Goal: Task Accomplishment & Management: Complete application form

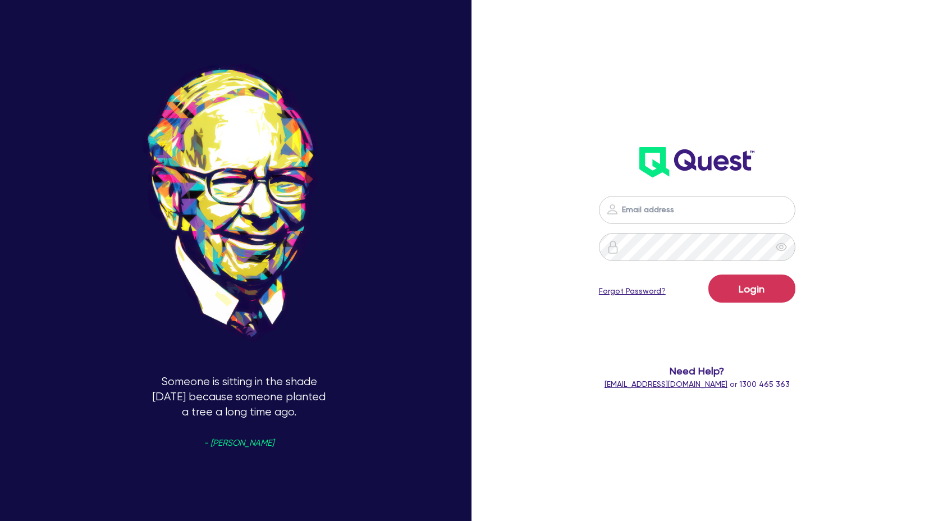
scroll to position [1009, 0]
type input "claire@theglobalbeautygroup.com"
click at [741, 297] on button "Login" at bounding box center [751, 288] width 87 height 28
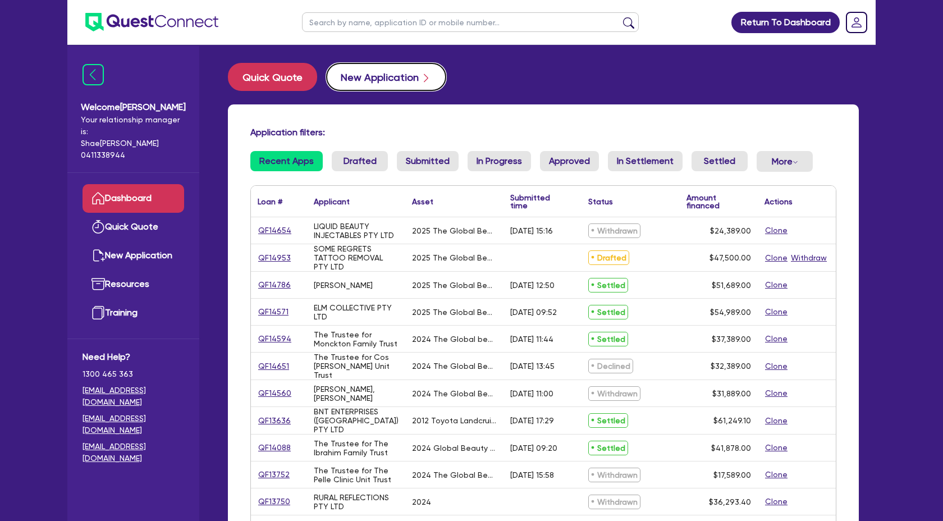
click at [422, 68] on button "New Application" at bounding box center [386, 77] width 120 height 28
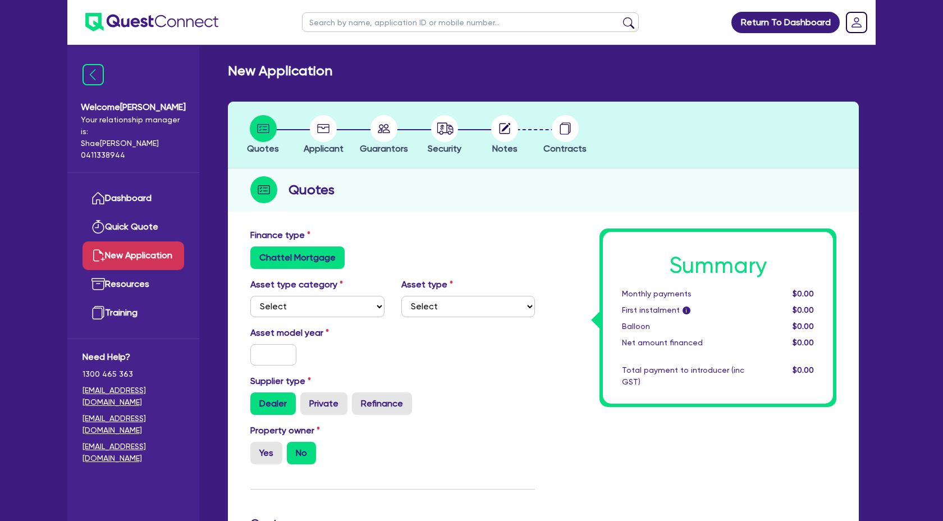
click at [333, 316] on div "Asset type category Select Cars and light trucks Primary assets Secondary asset…" at bounding box center [392, 302] width 301 height 48
click at [342, 313] on select "Select Cars and light trucks Primary assets Secondary assets Tertiary assets" at bounding box center [317, 306] width 134 height 21
select select "TERTIARY_ASSETS"
click at [250, 296] on select "Select Cars and light trucks Primary assets Secondary assets Tertiary assets" at bounding box center [317, 306] width 134 height 21
click at [455, 302] on select "Select Beauty equipment IT equipment IT software Watercraft Other" at bounding box center [468, 306] width 134 height 21
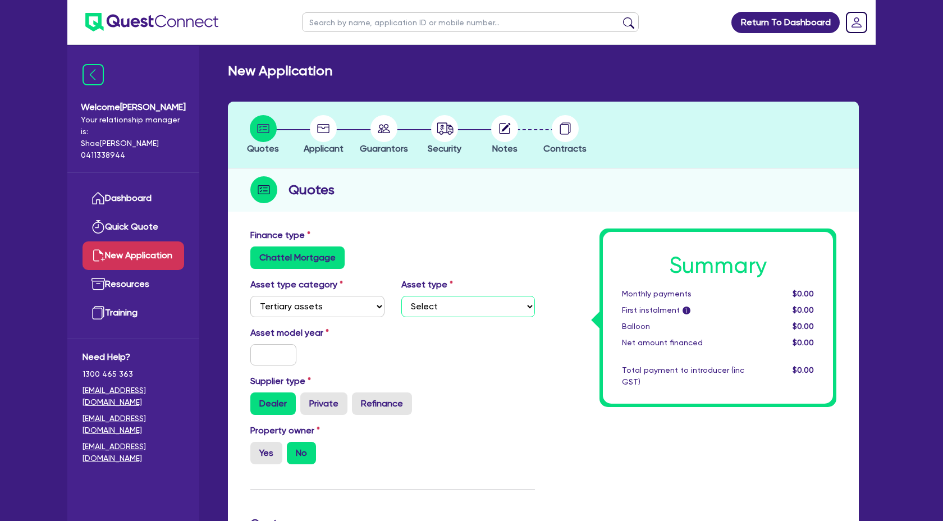
select select "BEAUTY_EQUIPMENT"
click at [401, 296] on select "Select Beauty equipment IT equipment IT software Watercraft Other" at bounding box center [468, 306] width 134 height 21
click at [279, 352] on input "text" at bounding box center [273, 354] width 46 height 21
type input "2025"
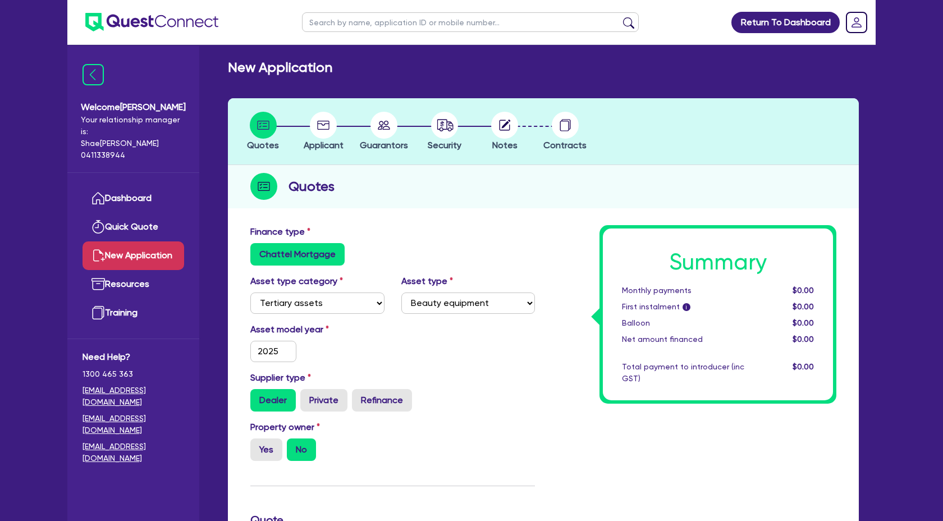
click at [494, 373] on div "Supplier type Dealer Private Refinance" at bounding box center [392, 391] width 301 height 40
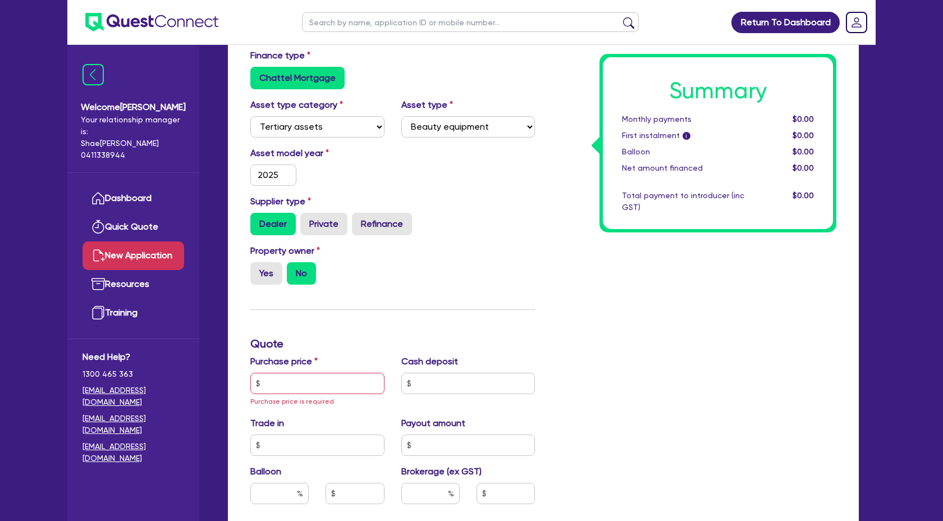
scroll to position [189, 0]
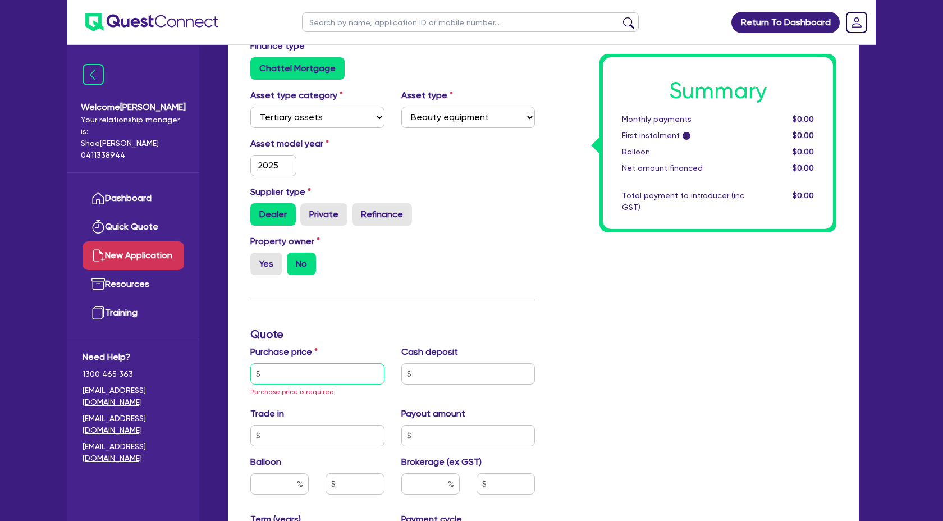
click at [295, 379] on input "text" at bounding box center [317, 373] width 134 height 21
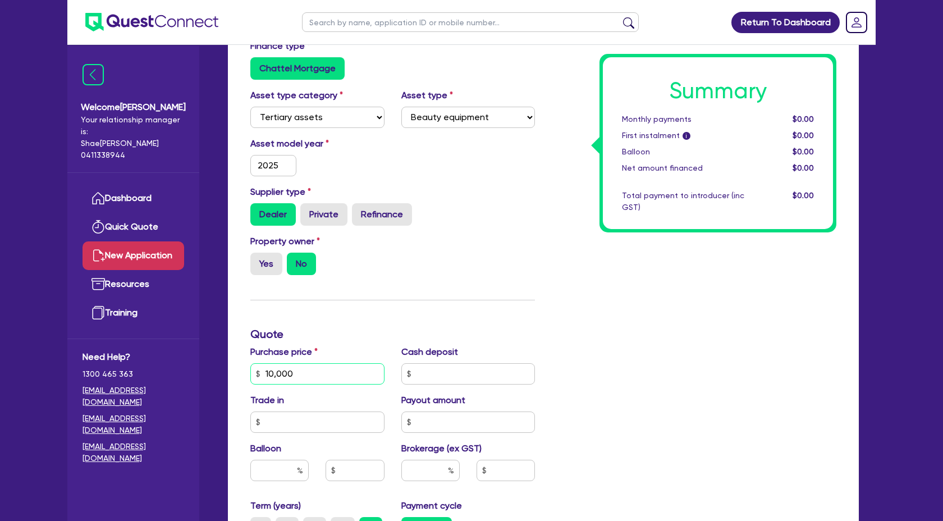
scroll to position [192, 0]
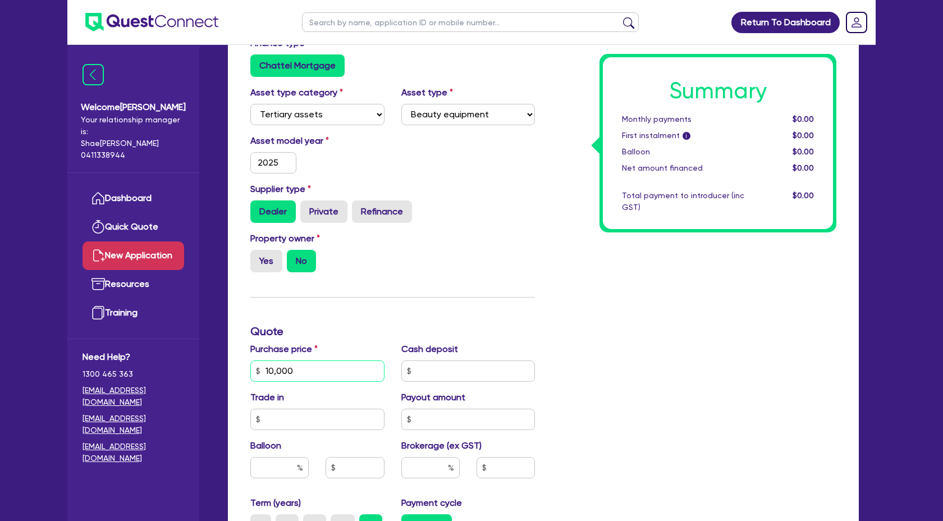
type input "10,000"
click at [439, 373] on input "text" at bounding box center [468, 370] width 134 height 21
type input "2,000"
click at [687, 348] on div "Summary Monthly payments $0.00 First instalment i $0.00 Balloon $0.00 Net amoun…" at bounding box center [693, 370] width 301 height 668
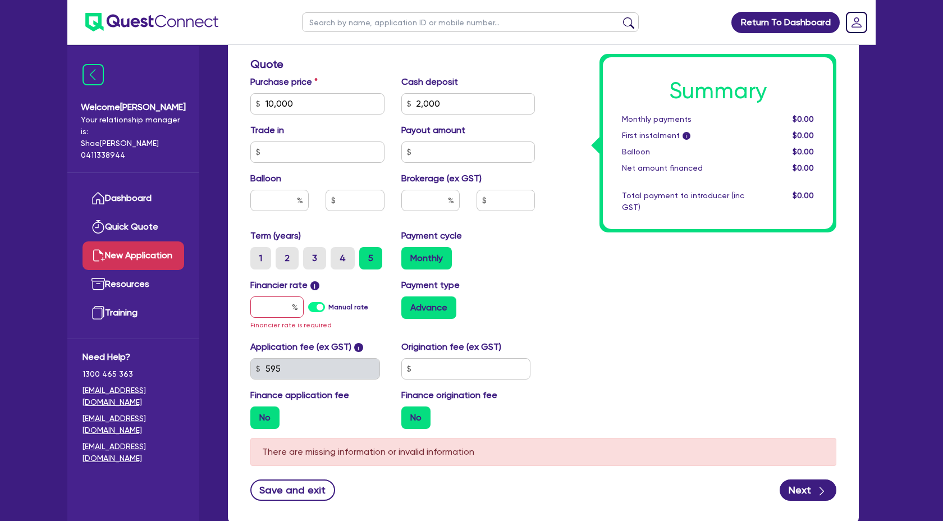
scroll to position [462, 0]
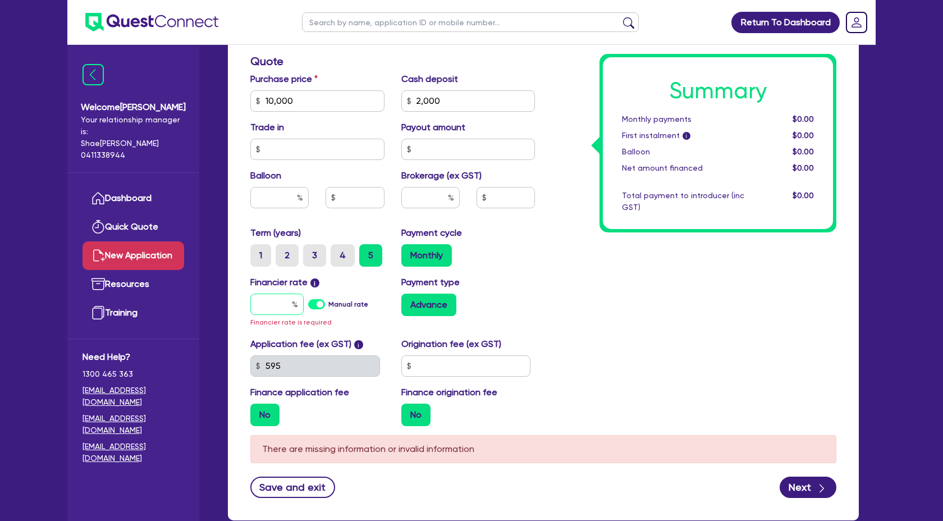
click at [278, 301] on input "text" at bounding box center [276, 303] width 53 height 21
click at [421, 365] on input "text" at bounding box center [466, 365] width 130 height 21
click at [281, 306] on input "text" at bounding box center [276, 303] width 53 height 21
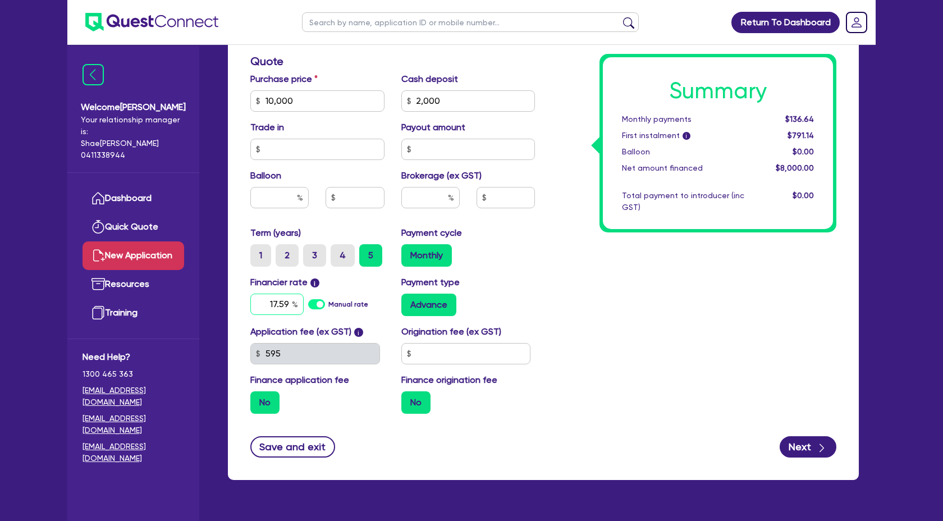
type input "17.59"
click at [604, 359] on div "Summary Monthly payments $136.64 First instalment i $791.14 Balloon $0.00 Net a…" at bounding box center [693, 95] width 301 height 656
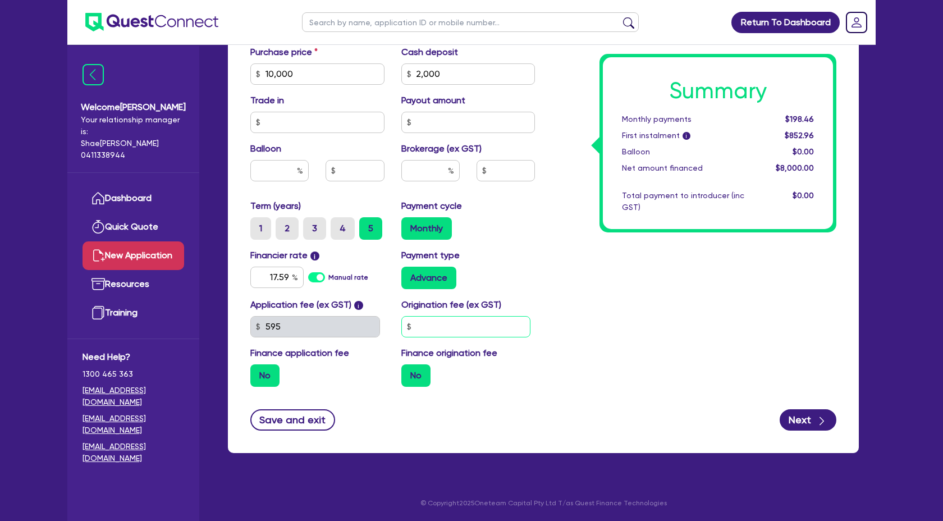
click at [433, 330] on input "text" at bounding box center [466, 326] width 130 height 21
click at [433, 170] on input "text" at bounding box center [430, 170] width 58 height 21
type input "4"
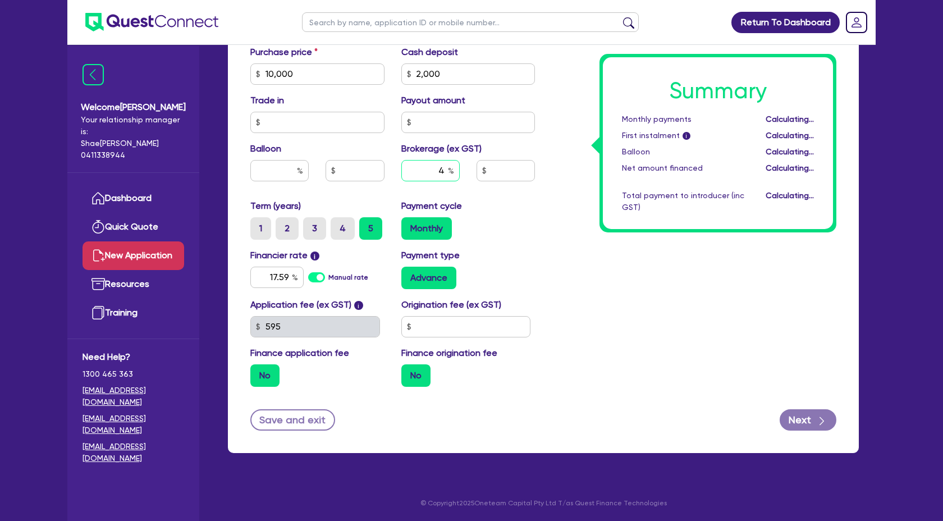
type input "320"
type input "4"
click at [519, 231] on div "Monthly" at bounding box center [468, 228] width 134 height 22
click at [810, 426] on button "Next" at bounding box center [807, 419] width 57 height 21
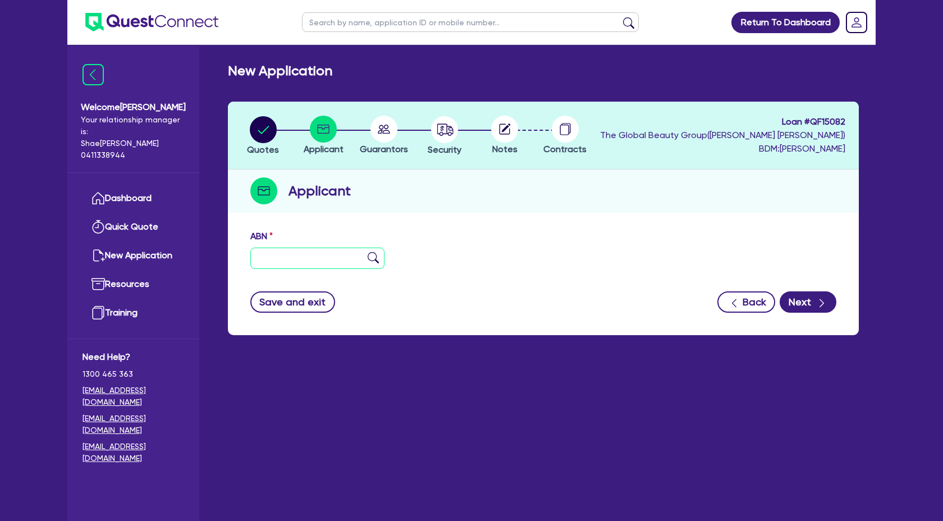
click at [316, 250] on input "text" at bounding box center [317, 257] width 134 height 21
paste input "52 805 248 339"
type input "52 805 248 339"
click at [373, 261] on img at bounding box center [373, 257] width 11 height 11
type input "FERRER, NATASHA NEXY"
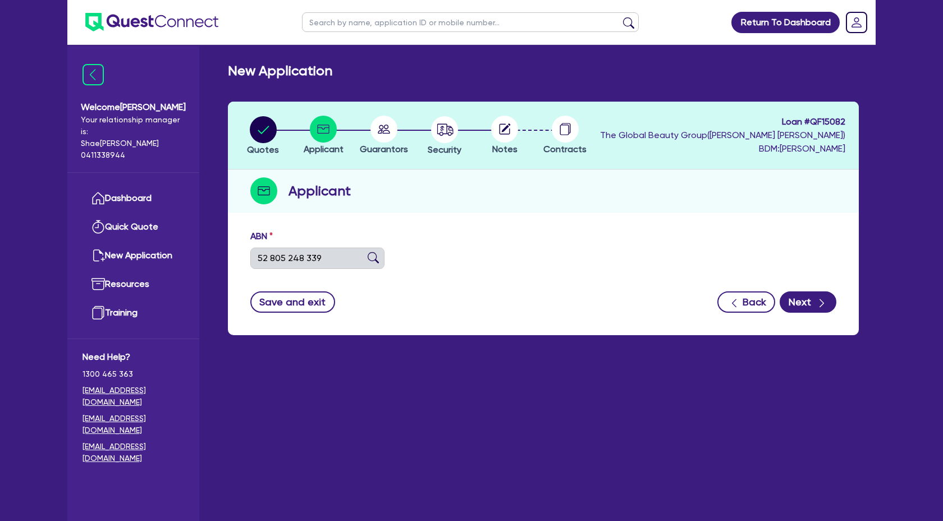
type input "ENCHANTED OASIS"
select select "SOLE_TRADER"
type input "10/05/2024"
type input "20/05/2024"
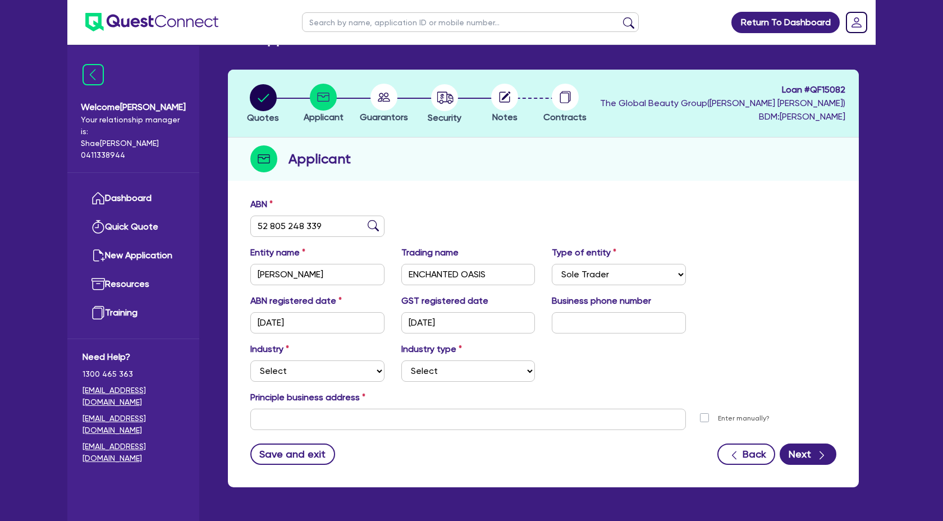
scroll to position [66, 0]
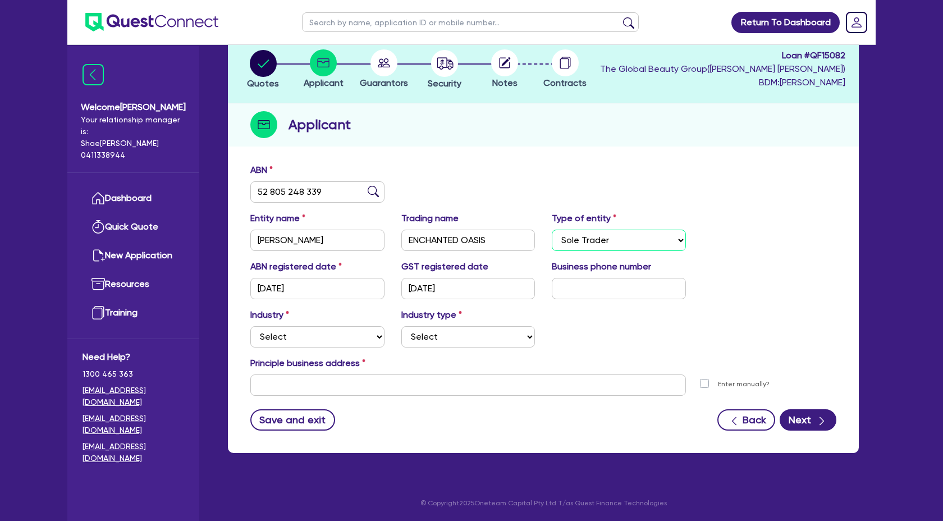
click at [630, 236] on select "Select Sole Trader Company Partnership Trust" at bounding box center [619, 239] width 134 height 21
click at [552, 229] on select "Select Sole Trader Company Partnership Trust" at bounding box center [619, 239] width 134 height 21
click at [828, 251] on div "Entity name FERRER, NATASHA NEXY Trading name ENCHANTED OASIS Type of entity Se…" at bounding box center [543, 236] width 603 height 48
click at [623, 295] on input "text" at bounding box center [619, 288] width 134 height 21
paste input "04 3352 9960"
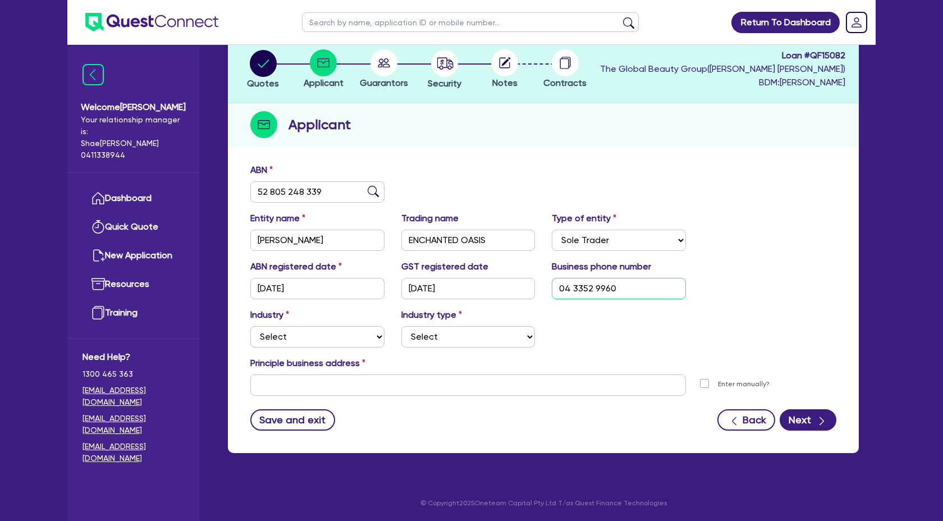
click at [572, 288] on input "04 3352 9960" at bounding box center [619, 288] width 134 height 21
type input "04 3352 9960"
click at [316, 332] on select "Select Accomodation & Food Services Administrative & Support Services Agricultu…" at bounding box center [317, 336] width 134 height 21
select select "HEALTH_BEAUTY"
click at [250, 326] on select "Select Accomodation & Food Services Administrative & Support Services Agricultu…" at bounding box center [317, 336] width 134 height 21
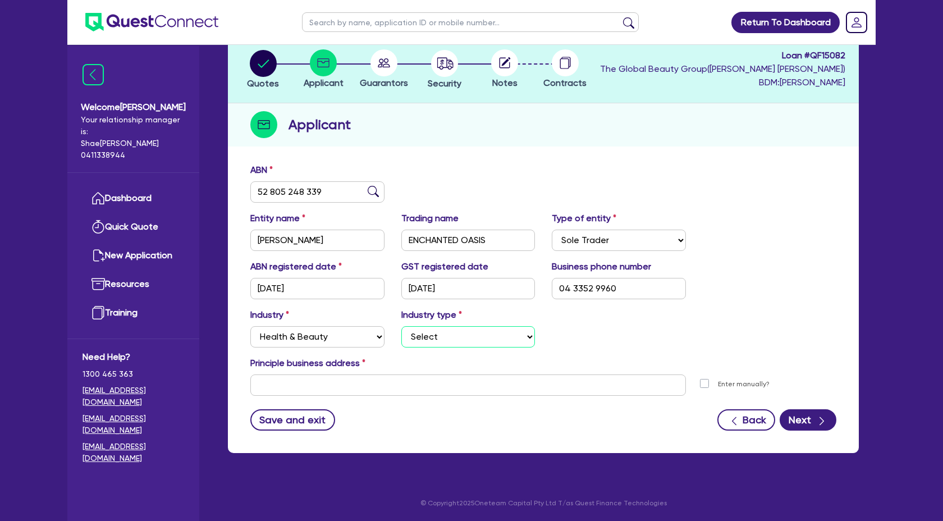
click at [448, 341] on select "Select Chiropractic, Osteopathic Services Cosmetics Supplies Day Spas, Health R…" at bounding box center [468, 336] width 134 height 21
select select "OTHER_HEALTH_BEAUTY"
click at [401, 326] on select "Select Chiropractic, Osteopathic Services Cosmetics Supplies Day Spas, Health R…" at bounding box center [468, 336] width 134 height 21
click at [322, 383] on input "text" at bounding box center [467, 384] width 435 height 21
paste input "Suite 215/368 Sussex Street Sydney, NSW 2000"
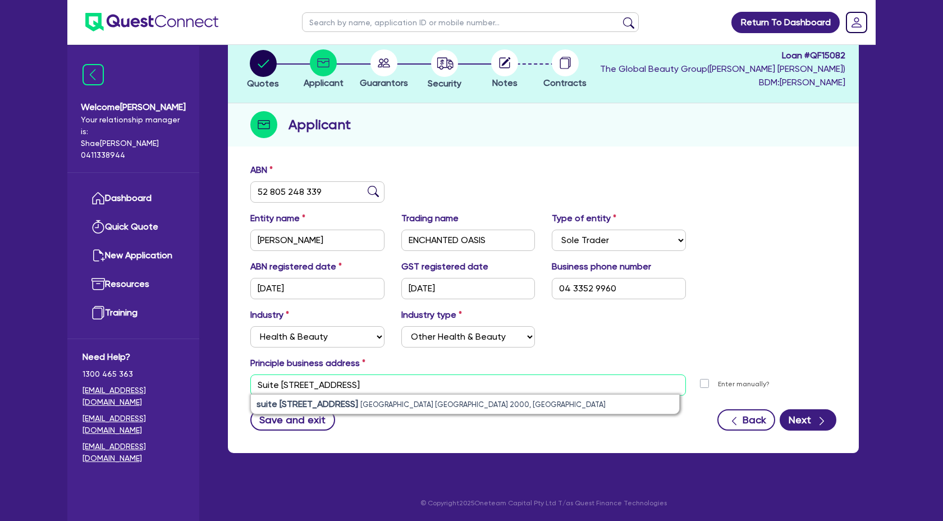
type input "Suite 215/368 Sussex Street Sydney, NSW 2000"
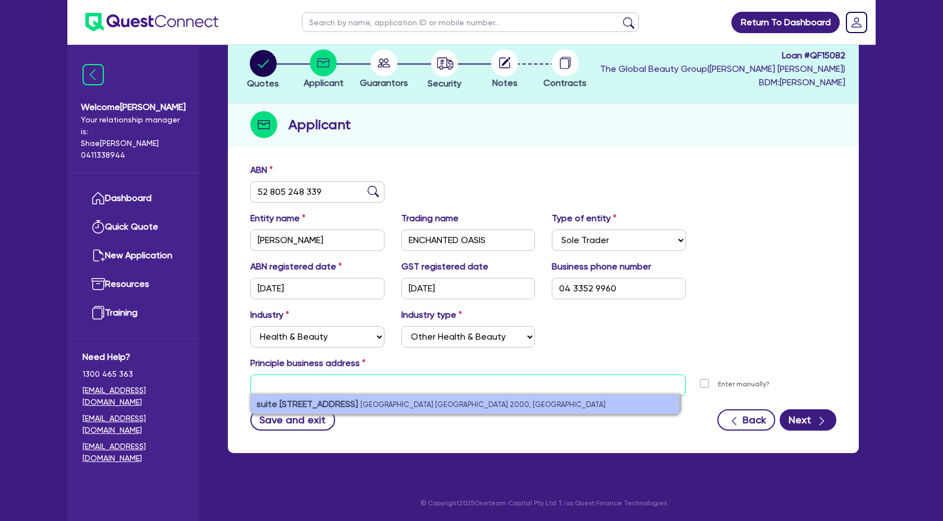
paste input "Level 2, Suite 215, 368 Sussex Street, Sydney, NSW, 2000"
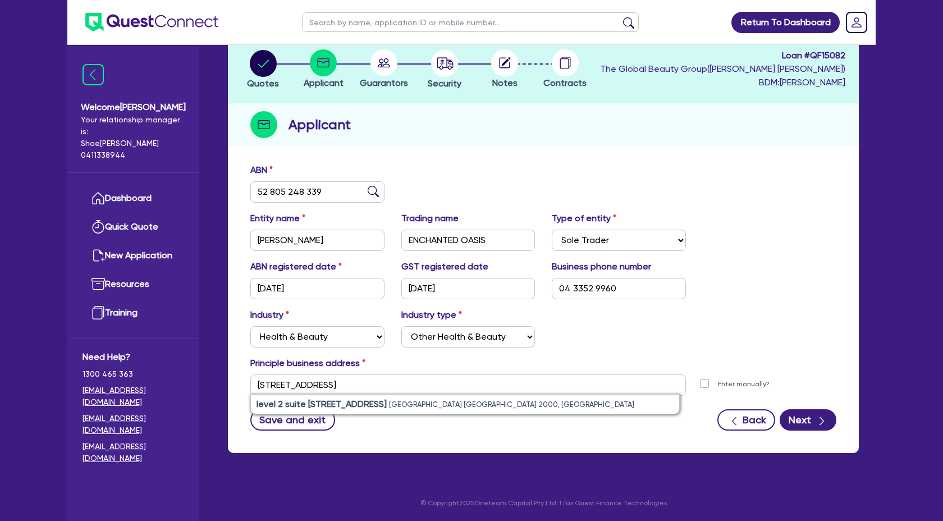
click at [296, 397] on li "level 2 suite 215/368 Sussex Street Sydney NSW 2000, Australia" at bounding box center [465, 403] width 428 height 19
type input "level 2 suite 215 368 Sussex St Sydney NSW 2000"
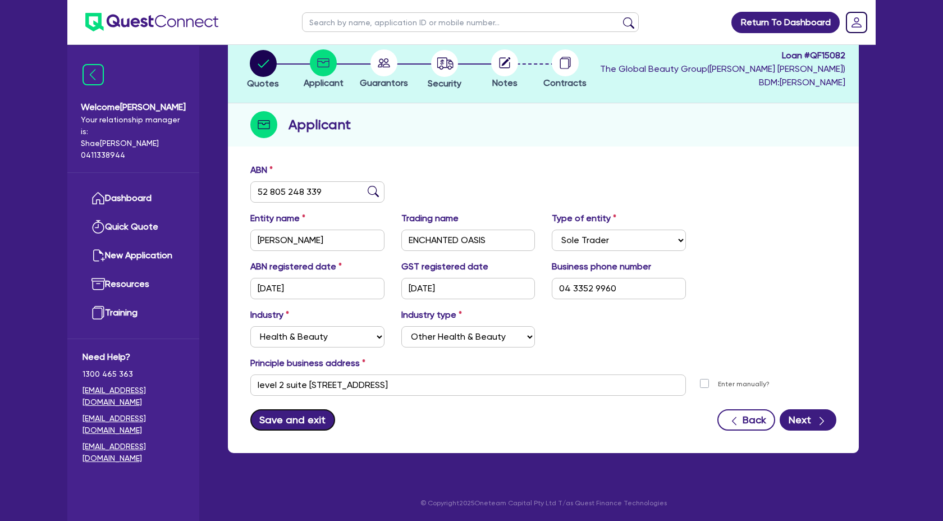
click at [283, 420] on button "Save and exit" at bounding box center [292, 419] width 85 height 21
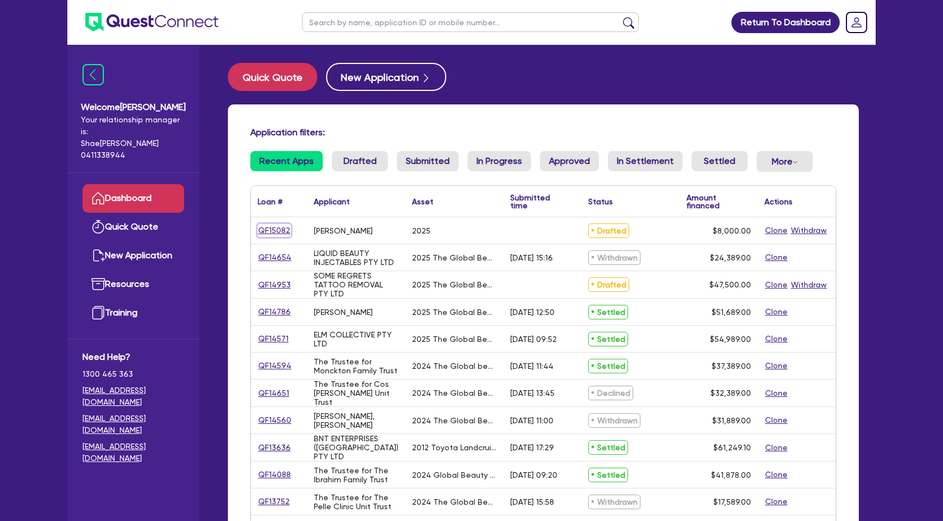
click at [278, 228] on link "QF15082" at bounding box center [274, 230] width 33 height 13
select select "TERTIARY_ASSETS"
select select "BEAUTY_EQUIPMENT"
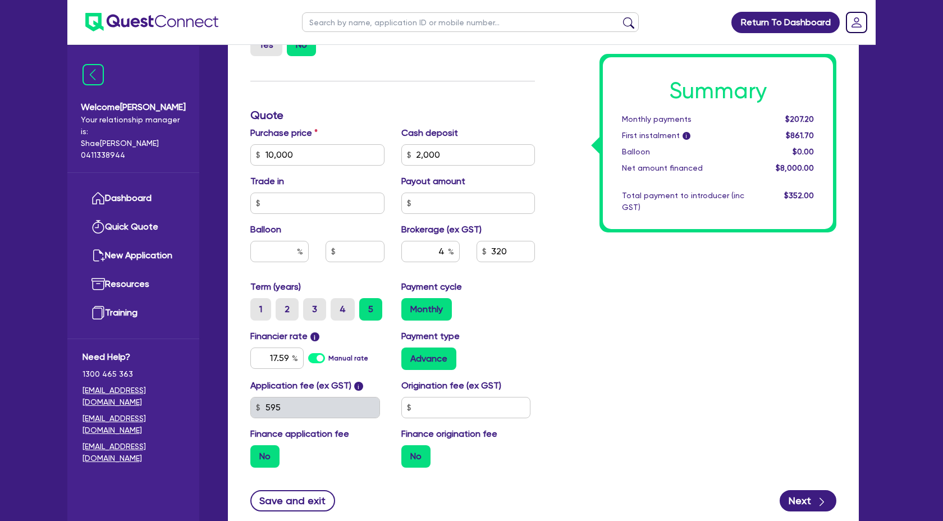
scroll to position [490, 0]
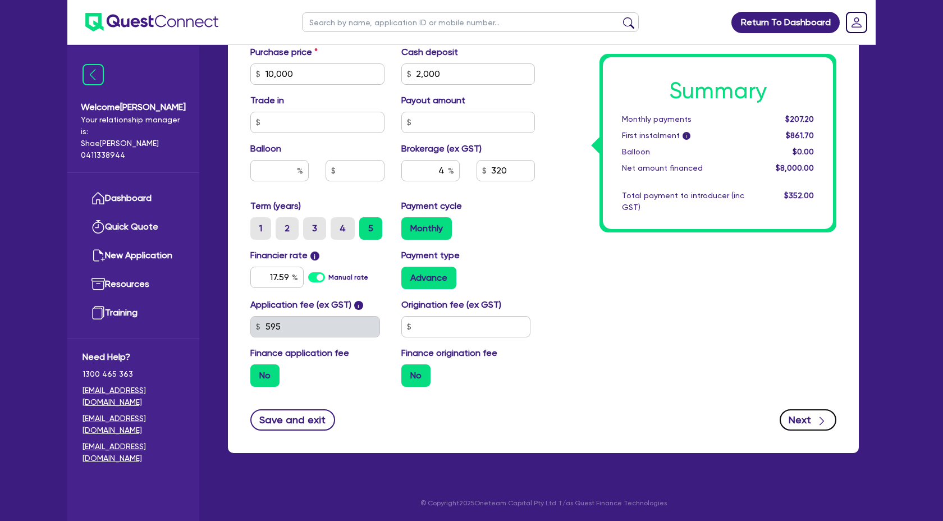
click at [808, 421] on button "Next" at bounding box center [807, 419] width 57 height 21
type input "10,000"
type input "2,000"
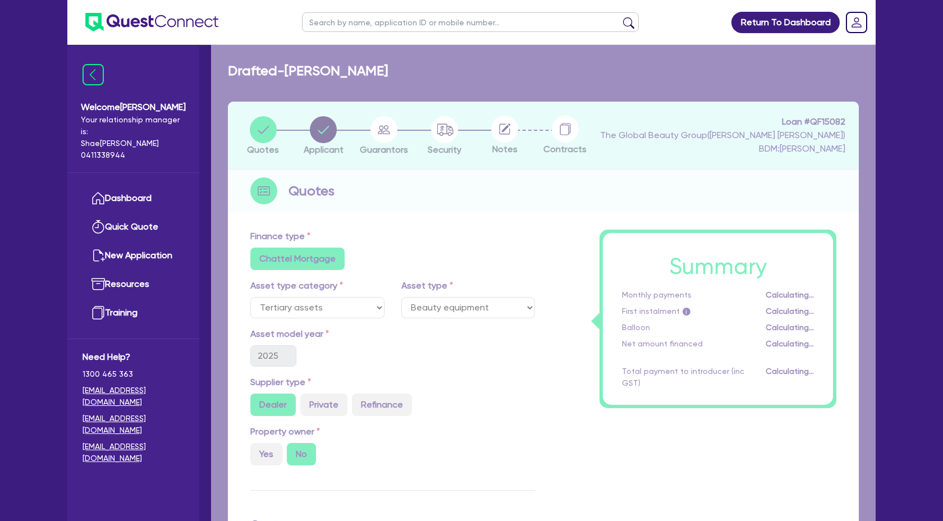
select select "SOLE_TRADER"
select select "HEALTH_BEAUTY"
select select "OTHER_HEALTH_BEAUTY"
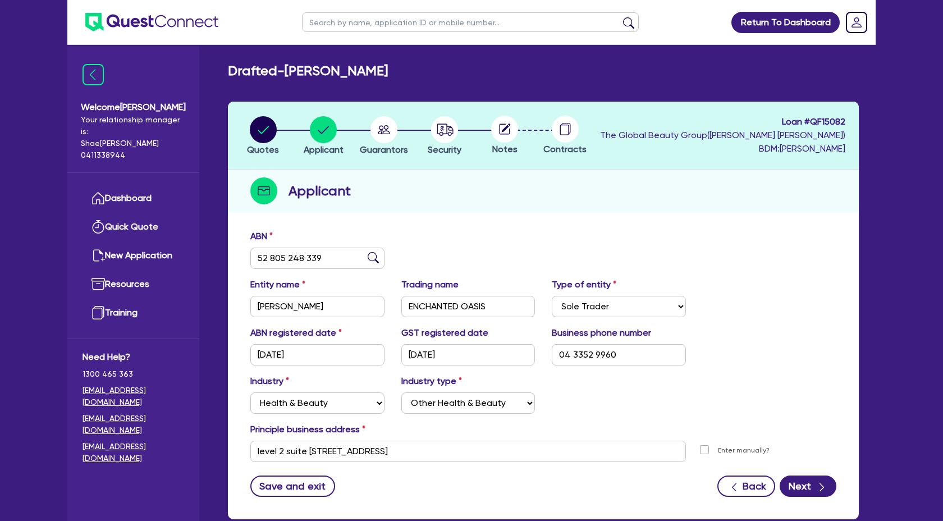
click at [815, 421] on div "Industry Select Accomodation & Food Services Administrative & Support Services …" at bounding box center [543, 398] width 603 height 48
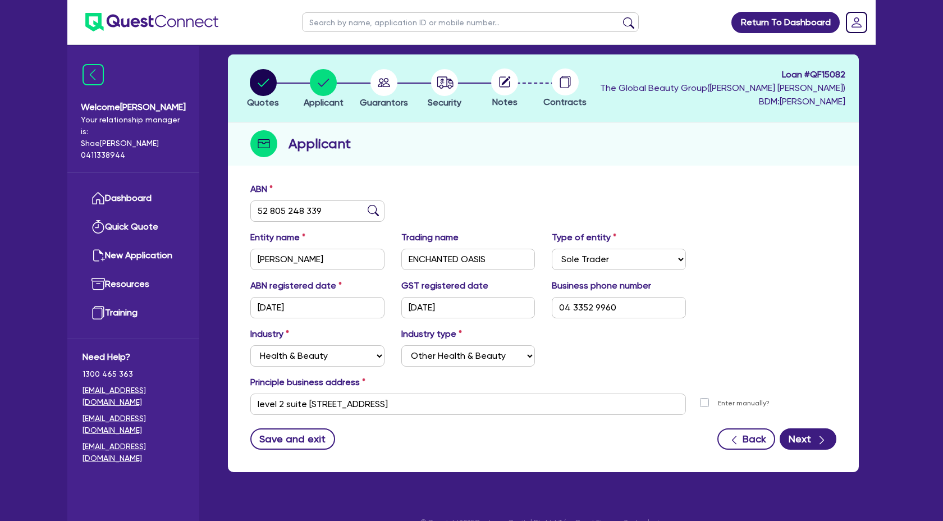
scroll to position [66, 0]
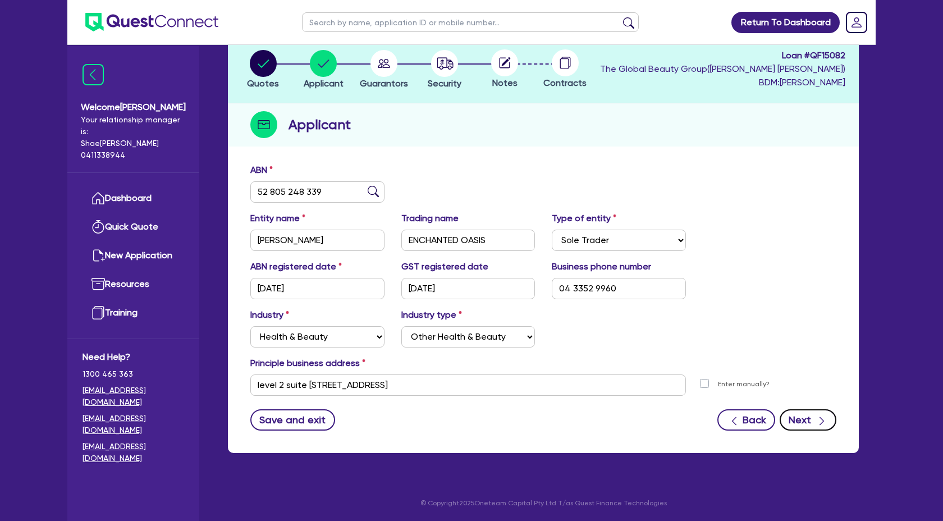
click at [818, 425] on div "button" at bounding box center [821, 419] width 11 height 14
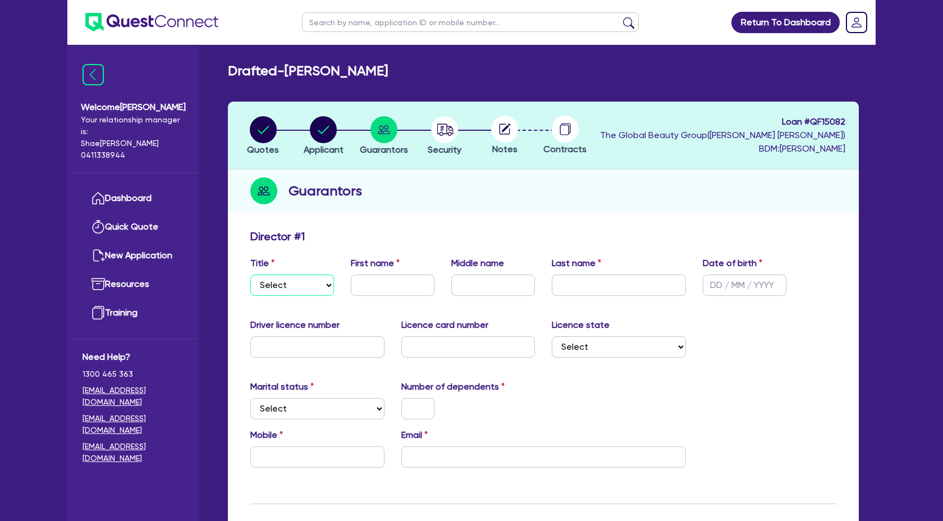
click at [295, 279] on select "Select Mr Mrs Ms Miss Dr" at bounding box center [292, 284] width 84 height 21
select select "MS"
click at [250, 274] on select "Select Mr Mrs Ms Miss Dr" at bounding box center [292, 284] width 84 height 21
click at [381, 287] on input "text" at bounding box center [393, 284] width 84 height 21
type input "Natasha"
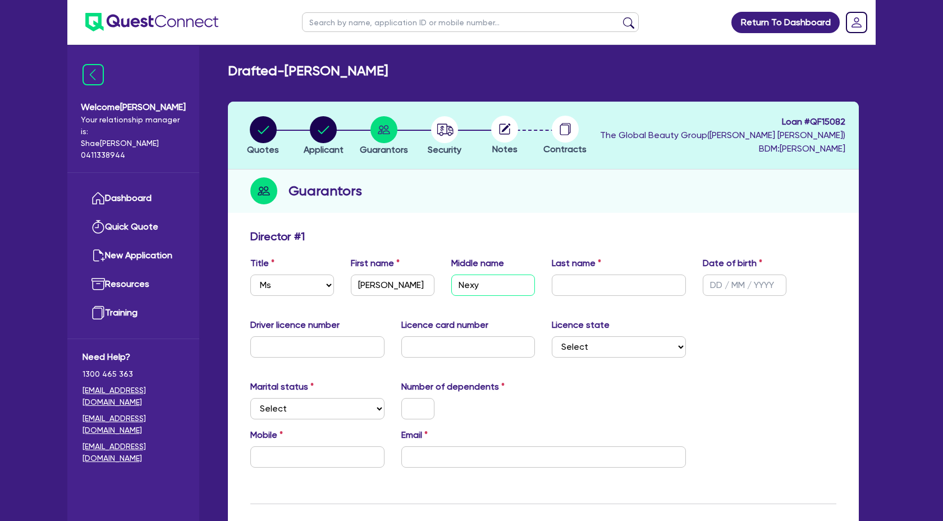
type input "Nexy"
type input "Ferrer"
click at [717, 289] on input "text" at bounding box center [745, 284] width 84 height 21
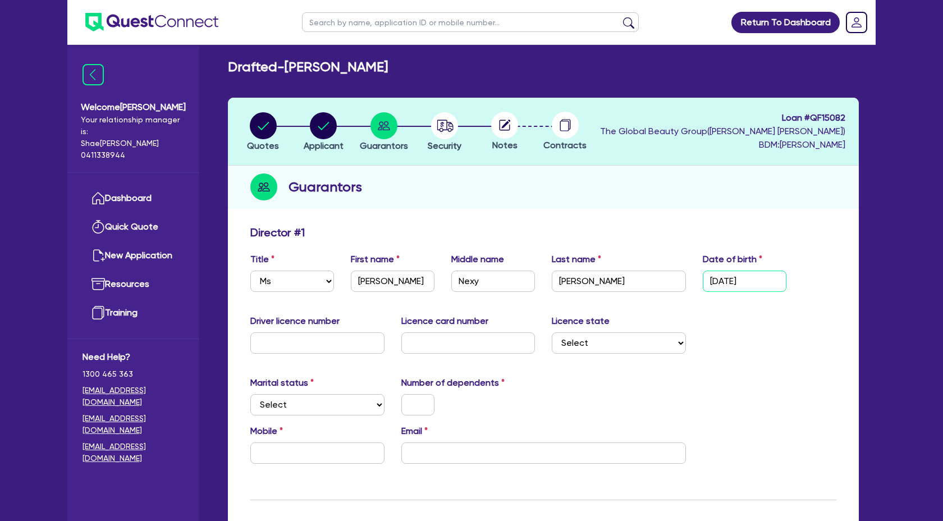
type input "02/05/2001"
click at [338, 332] on input "text" at bounding box center [317, 342] width 134 height 21
type input "22736437"
click at [425, 341] on input "text" at bounding box center [468, 342] width 134 height 21
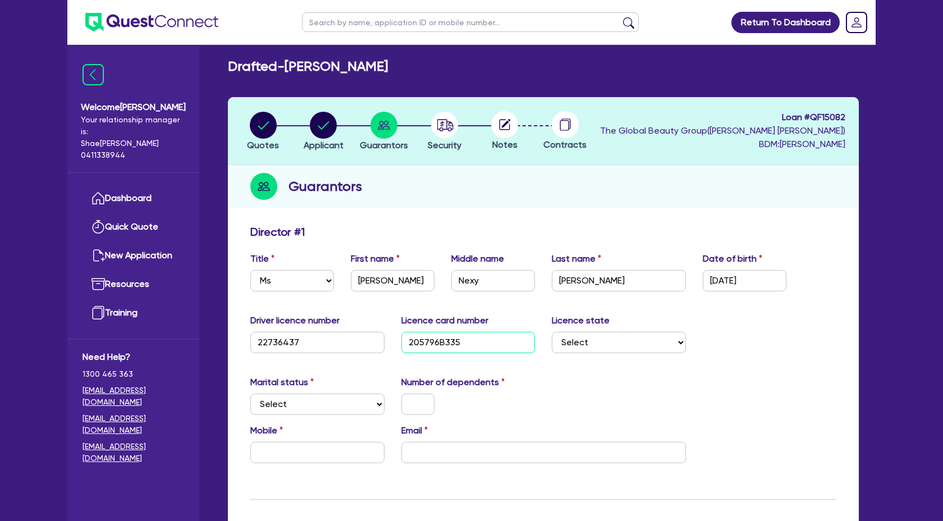
type input "205796B335"
click at [566, 348] on select "Select NSW VIC QLD TAS ACT SA NT WA" at bounding box center [619, 342] width 134 height 21
select select "NSW"
click at [552, 332] on select "Select NSW VIC QLD TAS ACT SA NT WA" at bounding box center [619, 342] width 134 height 21
click at [306, 404] on select "Select Single Married De Facto / Partner" at bounding box center [317, 403] width 134 height 21
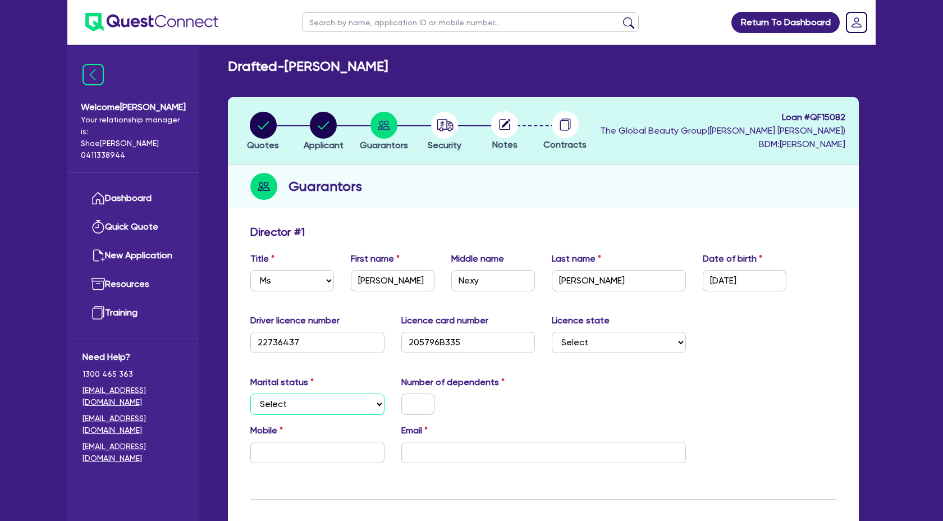
click at [332, 398] on select "Select Single Married De Facto / Partner" at bounding box center [317, 403] width 134 height 21
select select "SINGLE"
click at [250, 393] on select "Select Single Married De Facto / Partner" at bounding box center [317, 403] width 134 height 21
click at [426, 405] on input "text" at bounding box center [417, 403] width 33 height 21
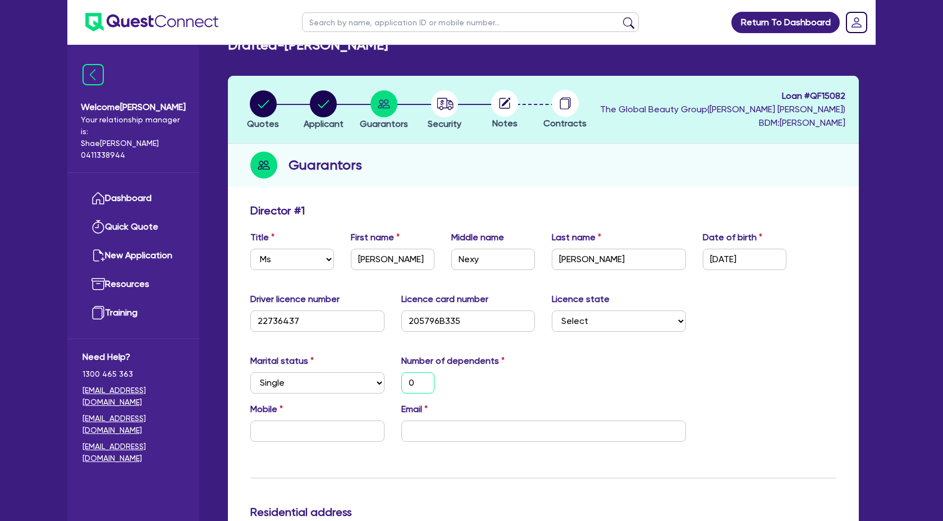
scroll to position [32, 0]
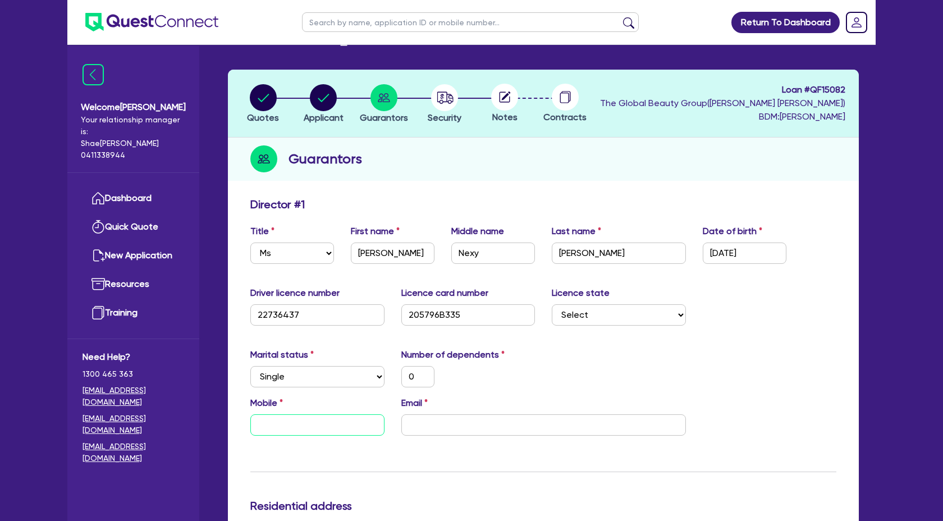
click at [314, 423] on input "text" at bounding box center [317, 424] width 134 height 21
paste input "0433 529 960"
type input "0"
type input "0433 529 960"
click at [415, 423] on input "email" at bounding box center [543, 424] width 284 height 21
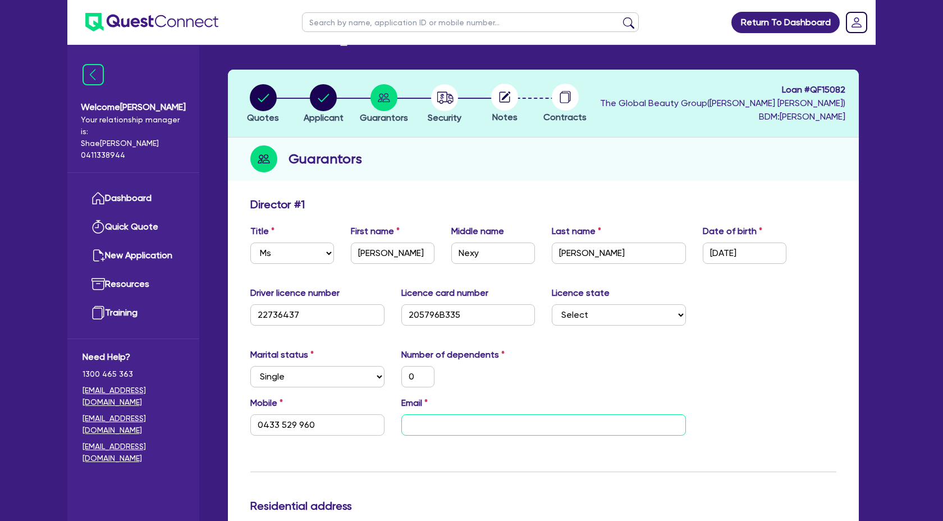
paste input "natasha.ferrer@hotmail.com <natasha.ferrer@hotmail.com>"
type input "0"
type input "0433 529 960"
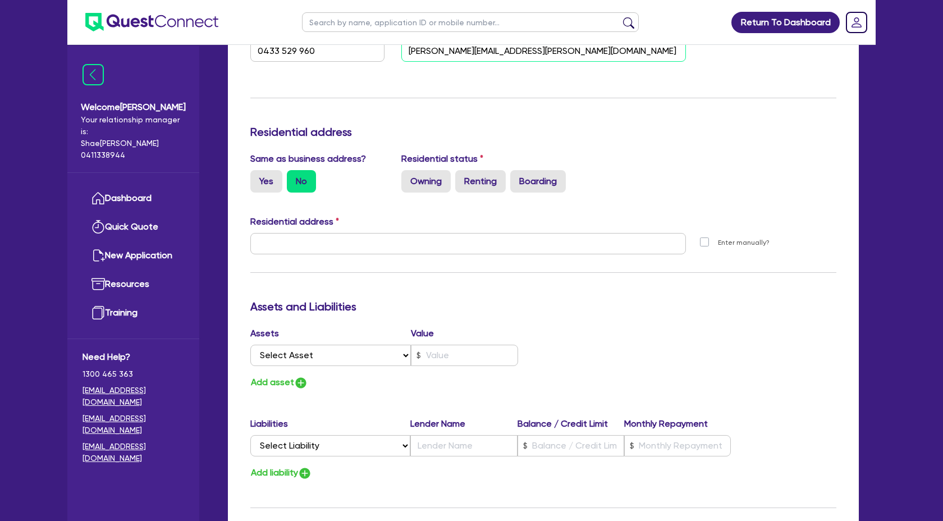
scroll to position [407, 0]
type input "natasha.ferrer@hotmail.com <natasha.ferrer@hotmail.com>"
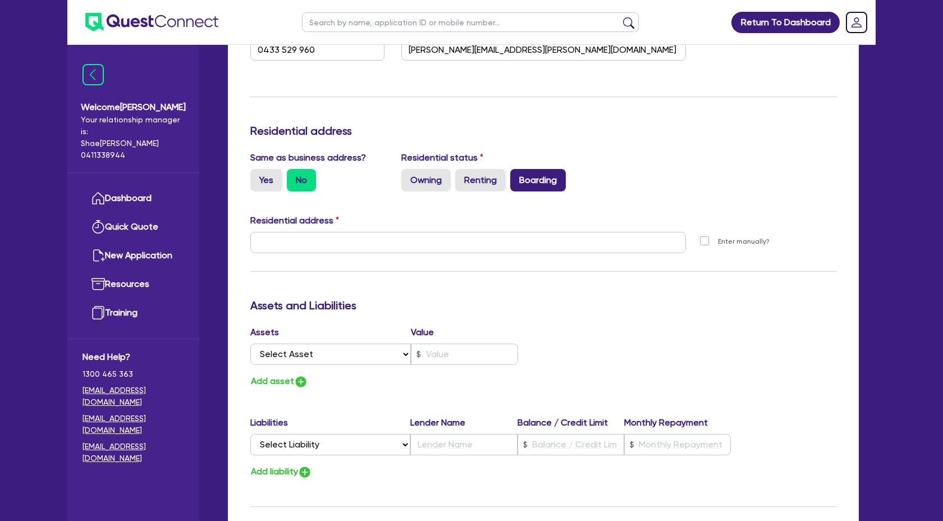
click at [543, 179] on label "Boarding" at bounding box center [538, 180] width 56 height 22
click at [517, 176] on input "Boarding" at bounding box center [513, 172] width 7 height 7
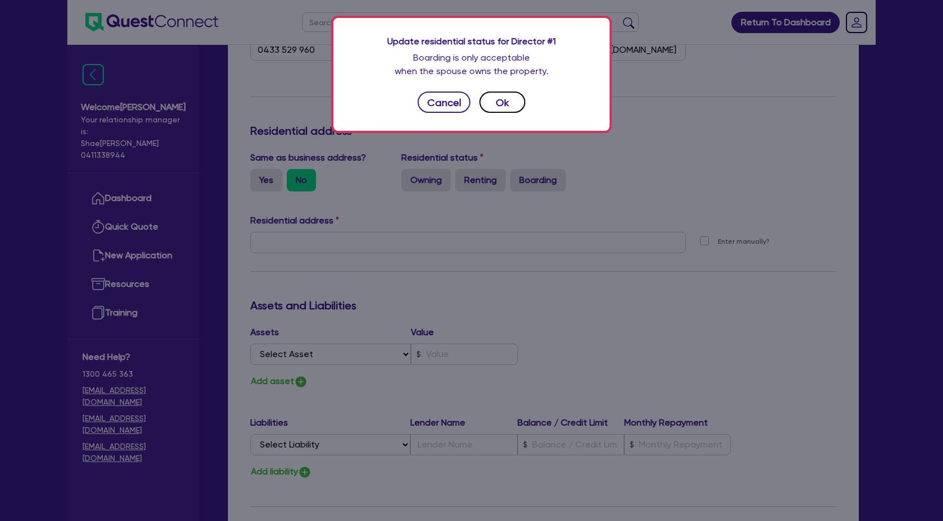
click at [497, 97] on button "Ok" at bounding box center [502, 101] width 46 height 21
type input "0"
type input "0433 529 960"
radio input "true"
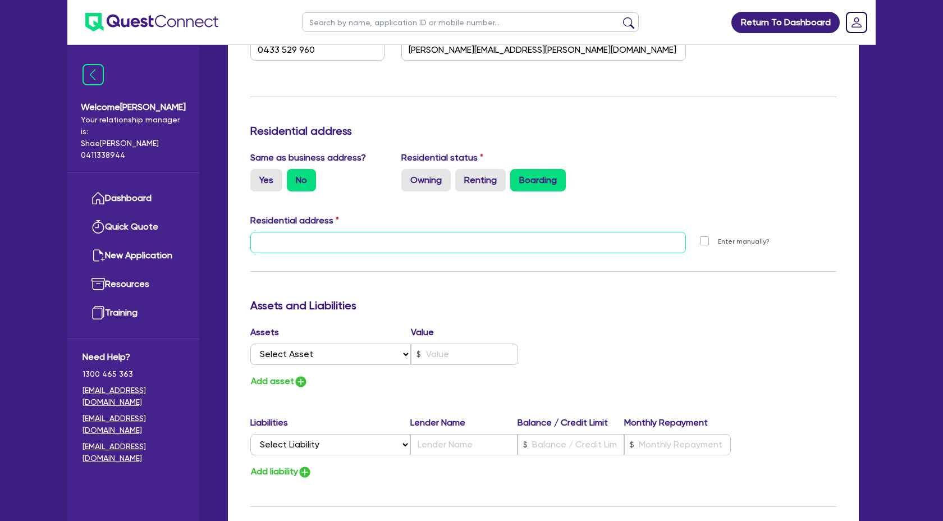
click at [275, 242] on input "text" at bounding box center [467, 242] width 435 height 21
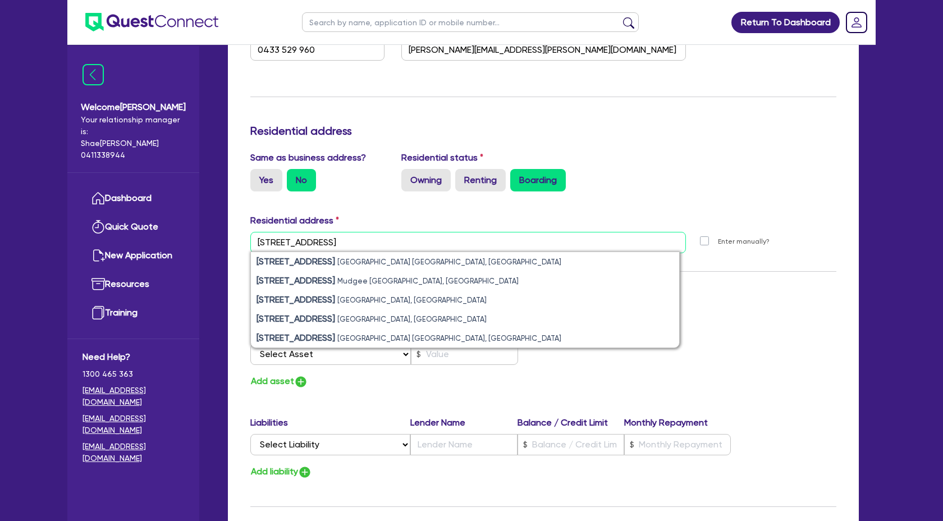
type input "5 wentworth Avenue"
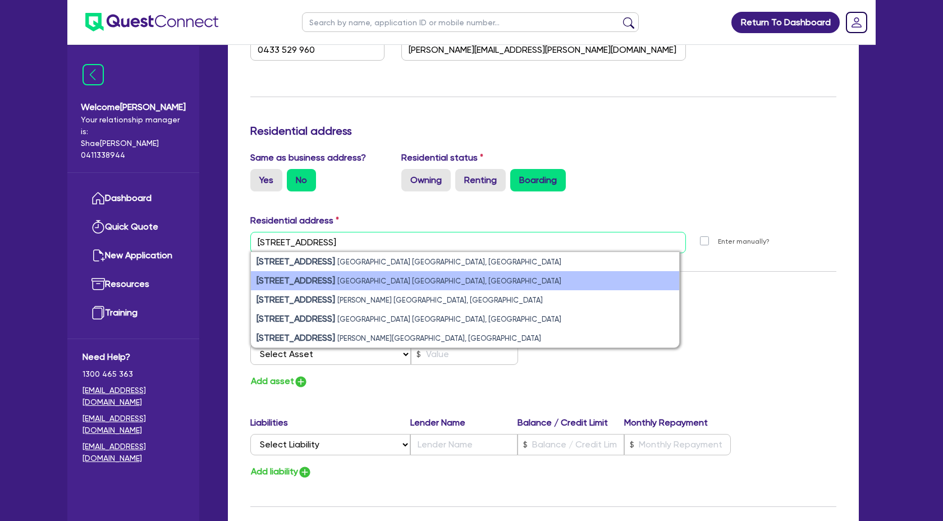
type input "5 wentworth Avenue Gle"
click at [413, 278] on small "Glenfield NSW, Australia" at bounding box center [449, 281] width 224 height 8
type input "0"
type input "0433 529 960"
type input "5 Wentworth Ave Glenfield NSW 2167"
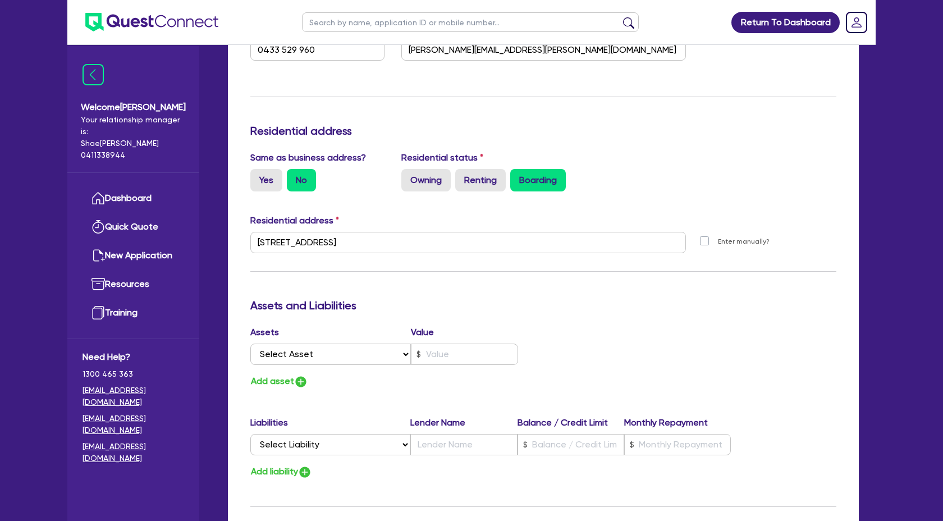
click at [674, 273] on div "Update residential status for Director #1 Boarding is only acceptable when the …" at bounding box center [543, 238] width 586 height 830
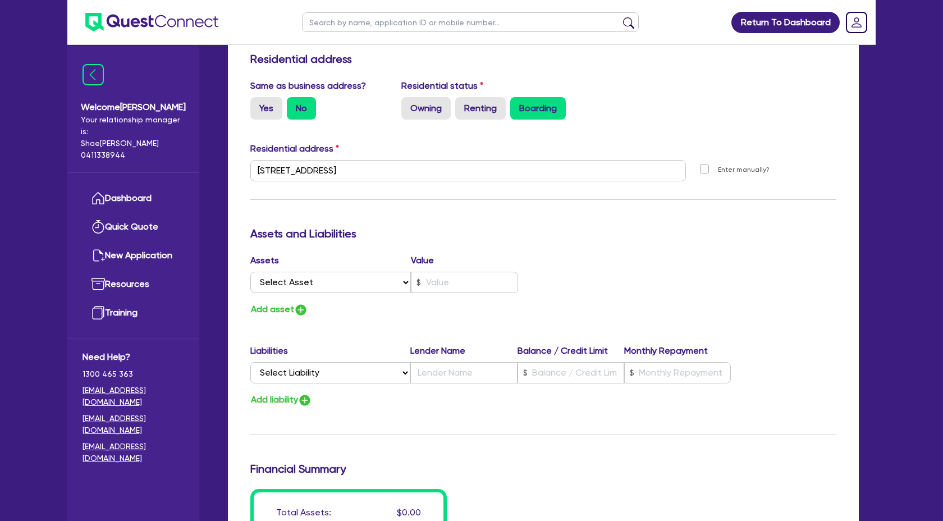
scroll to position [497, 0]
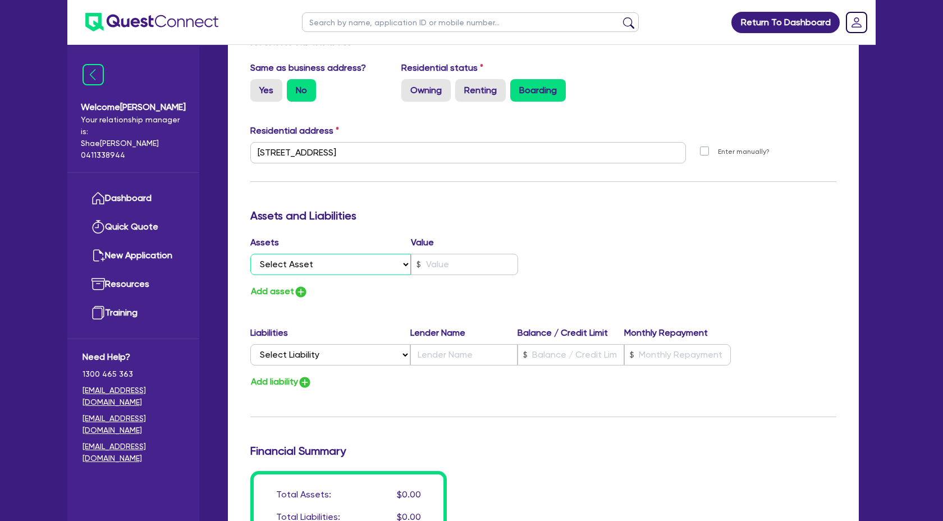
click at [405, 261] on select "Select Asset Cash Property Investment property Vehicle Truck Trailer Equipment …" at bounding box center [330, 264] width 160 height 21
select select "CASH"
click at [250, 254] on select "Select Asset Cash Property Investment property Vehicle Truck Trailer Equipment …" at bounding box center [330, 264] width 160 height 21
type input "0"
type input "0433 529 960"
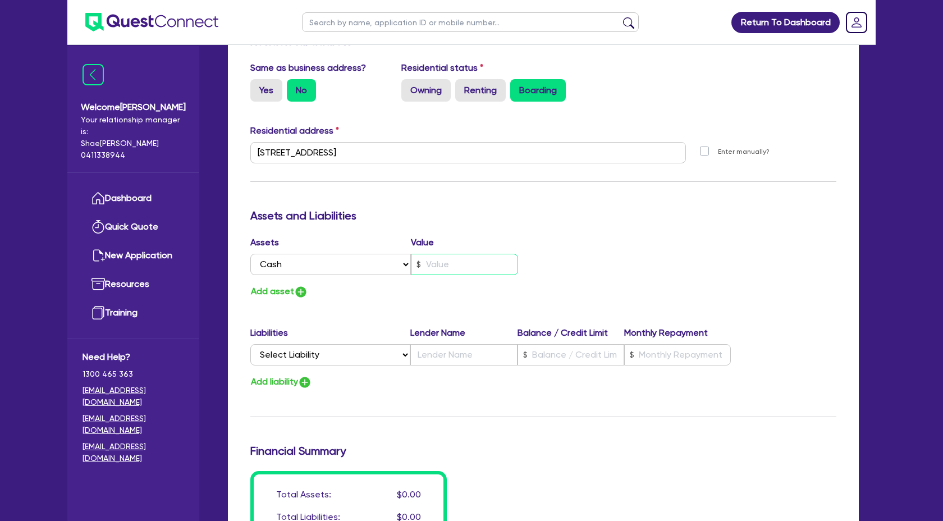
click at [440, 266] on input "text" at bounding box center [464, 264] width 107 height 21
type input "0"
type input "0433 529 960"
type input "1"
type input "0"
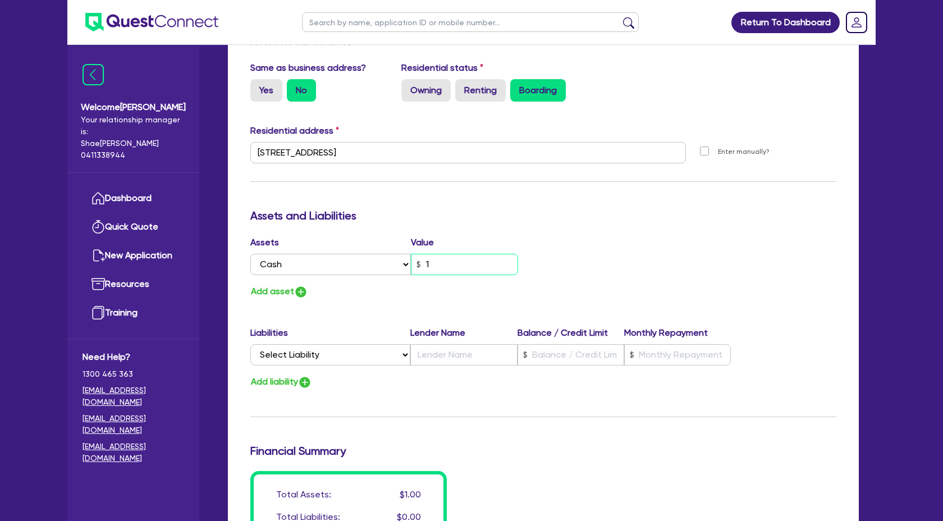
type input "0433 529 960"
type input "15"
type input "0"
type input "0433 529 960"
type input "150"
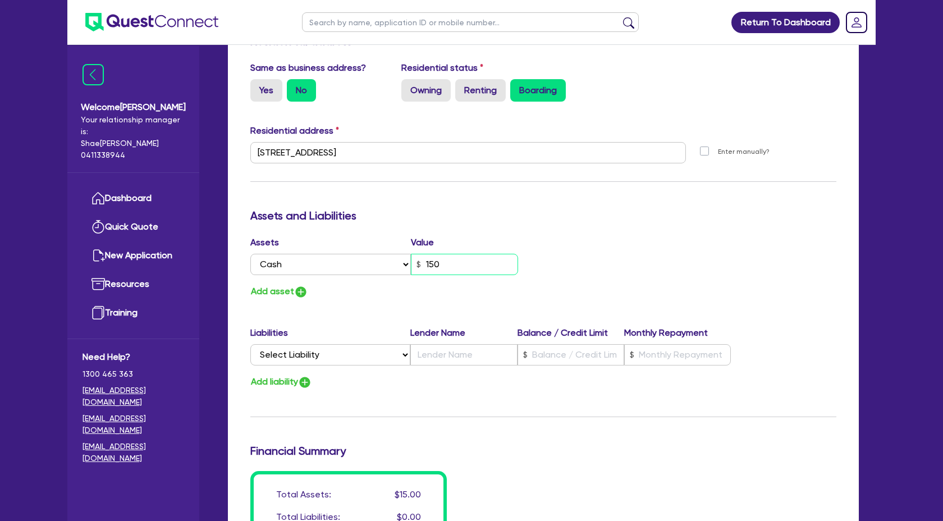
type input "0"
type input "0433 529 960"
type input "1,500"
type input "0"
type input "0433 529 960"
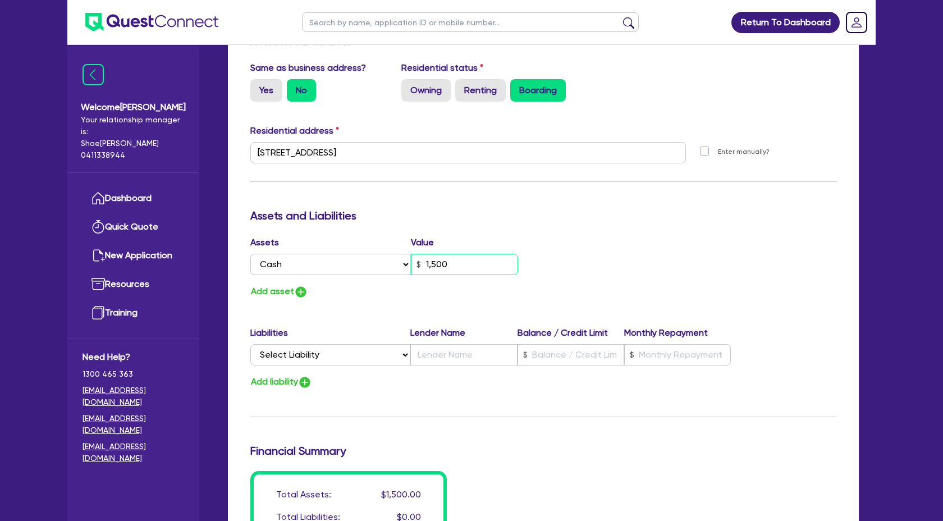
type input "1,500."
type input "0"
type input "0433 529 960"
type input "1,500.0"
type input "0"
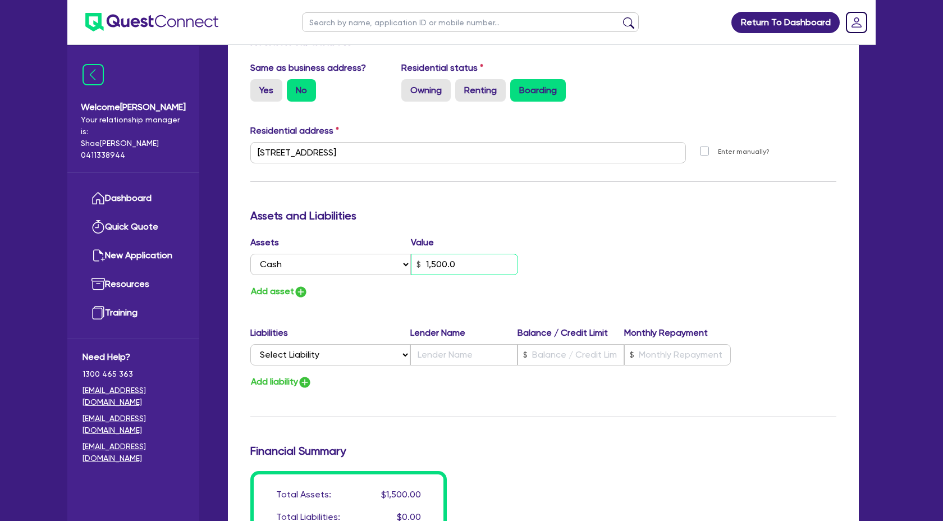
type input "0433 529 960"
type input "1,500.00"
click at [245, 285] on div "Add asset" at bounding box center [392, 291] width 301 height 15
click at [260, 290] on button "Add asset" at bounding box center [279, 291] width 58 height 15
type input "0"
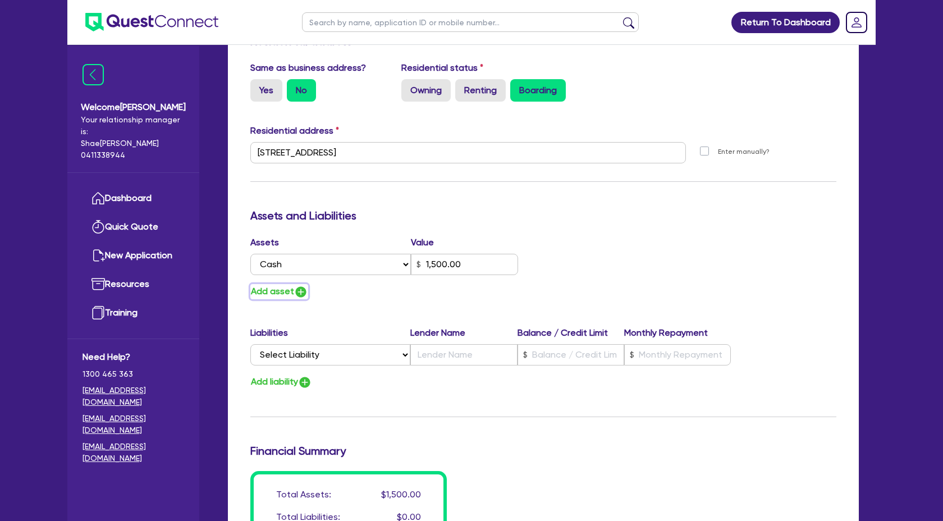
type input "0433 529 960"
type input "1,500.00"
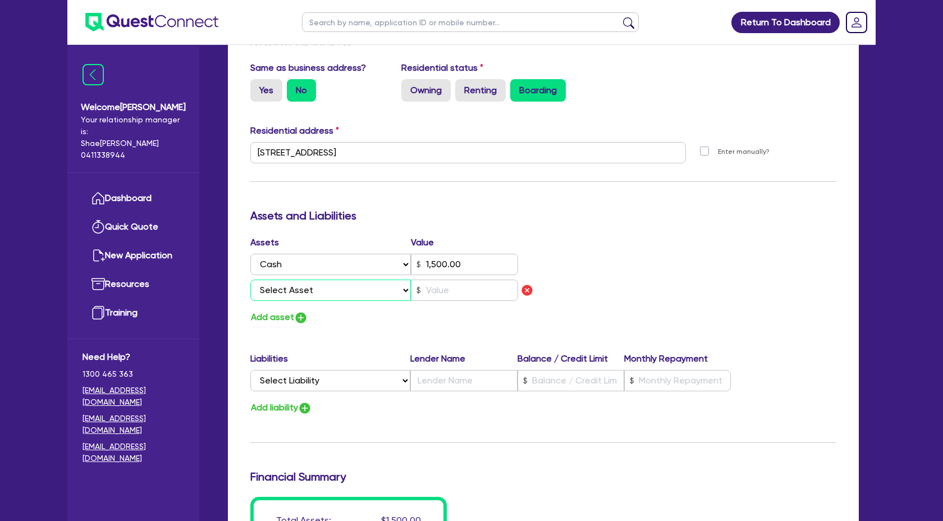
click at [351, 293] on select "Select Asset Cash Property Investment property Vehicle Truck Trailer Equipment …" at bounding box center [330, 289] width 160 height 21
select select "HOUSEHOLD_PERSONAL"
click at [250, 279] on select "Select Asset Cash Property Investment property Vehicle Truck Trailer Equipment …" at bounding box center [330, 289] width 160 height 21
type input "0"
type input "0433 529 960"
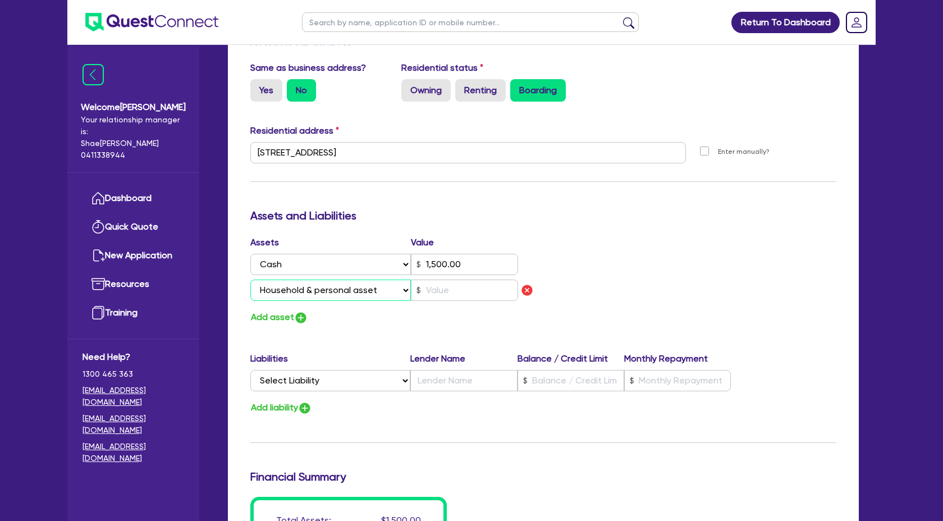
type input "1,500.00"
click at [453, 290] on input "text" at bounding box center [464, 289] width 107 height 21
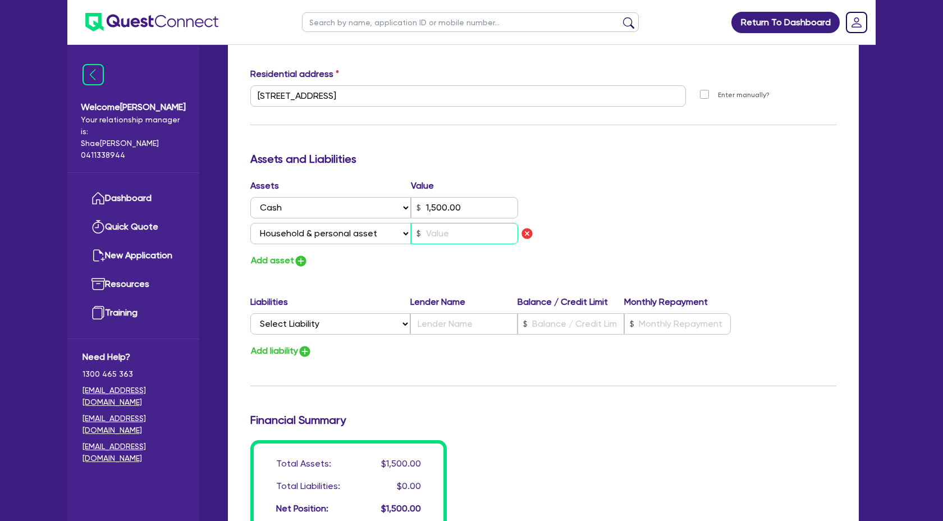
scroll to position [554, 0]
click at [524, 231] on img "button" at bounding box center [526, 232] width 13 height 13
type input "0"
type input "0433 529 960"
type input "1,500.00"
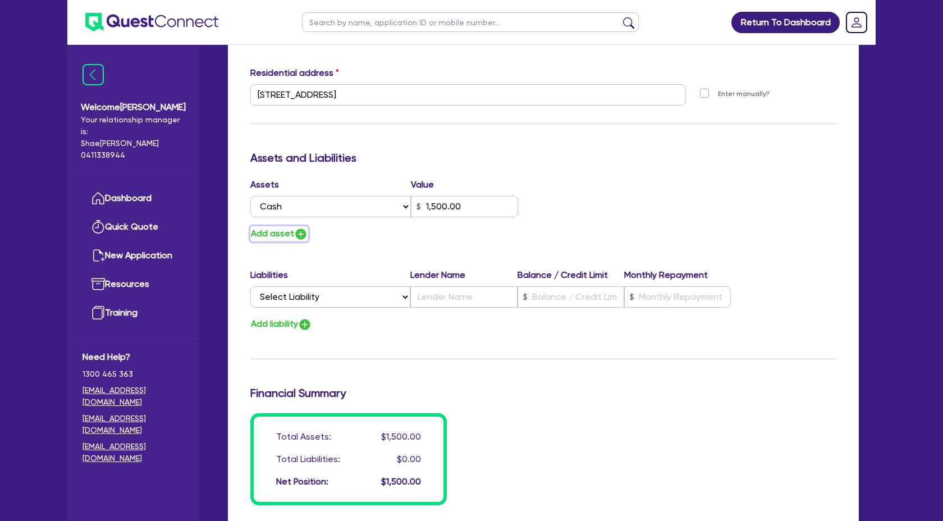
click at [295, 232] on img "button" at bounding box center [300, 233] width 13 height 13
type input "0"
type input "0433 529 960"
type input "1,500.00"
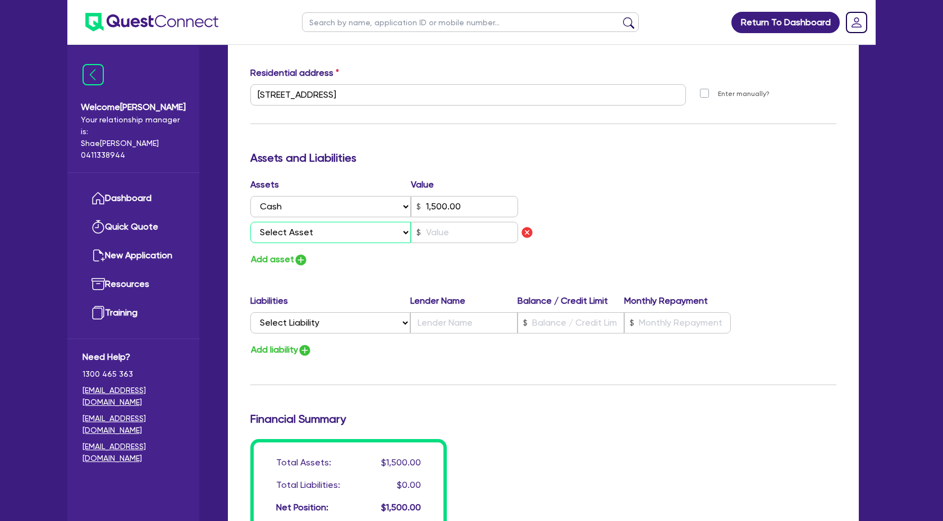
click at [330, 233] on select "Select Asset Cash Property Investment property Vehicle Truck Trailer Equipment …" at bounding box center [330, 232] width 160 height 21
select select "EQUIPMENT"
click at [250, 222] on select "Select Asset Cash Property Investment property Vehicle Truck Trailer Equipment …" at bounding box center [330, 232] width 160 height 21
type input "0"
type input "0433 529 960"
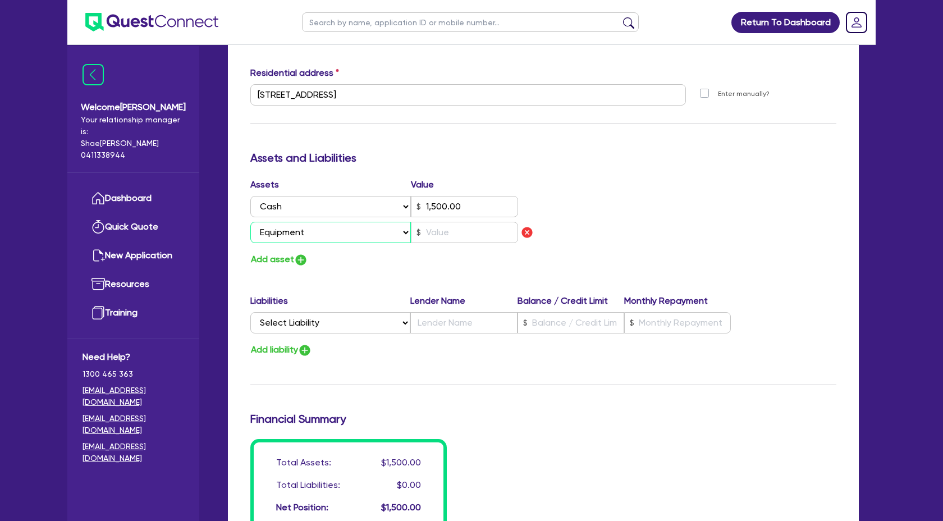
type input "1,500.00"
click at [451, 231] on input "text" at bounding box center [464, 232] width 107 height 21
type input "0"
type input "0433 529 960"
type input "1,500.00"
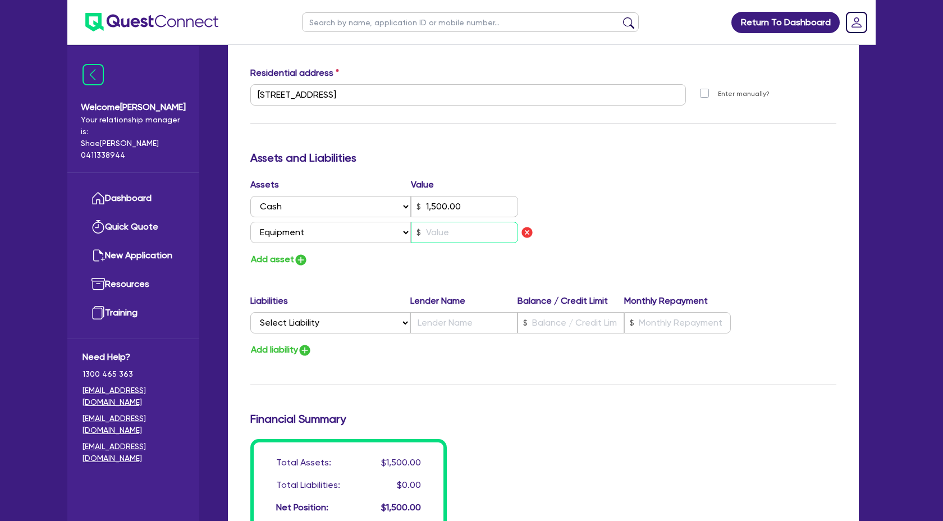
type input "6"
type input "0"
type input "0433 529 960"
type input "1,500.00"
type input "66"
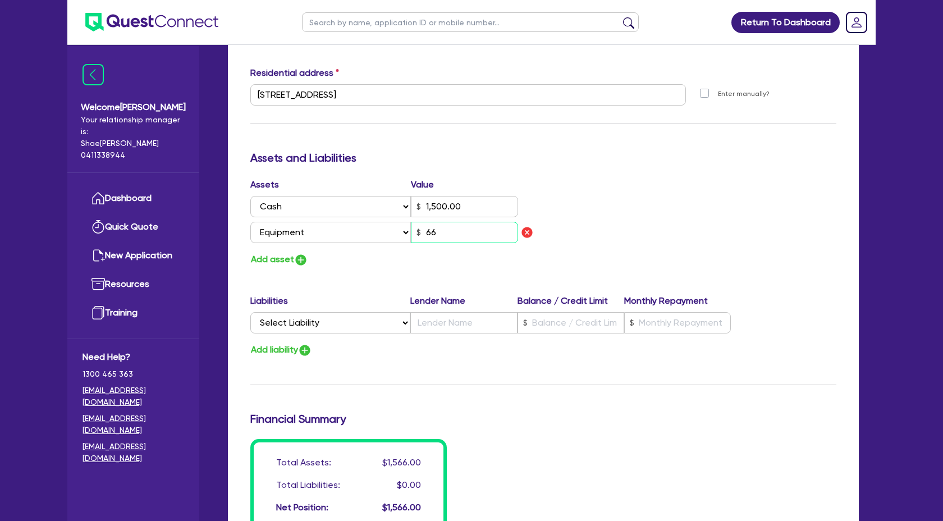
type input "0"
type input "0433 529 960"
type input "1,500.00"
type input "660"
type input "0"
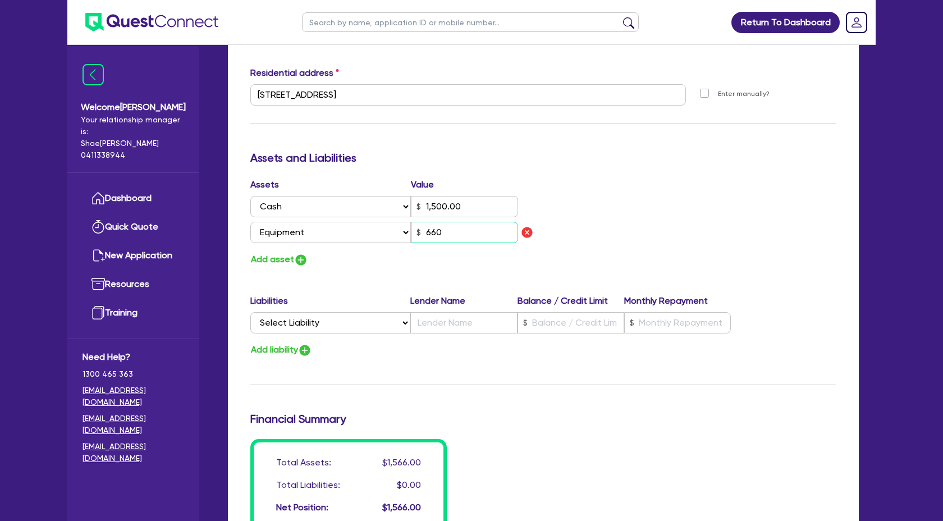
type input "0433 529 960"
type input "1,500.00"
type input "6,600"
type input "0"
type input "0433 529 960"
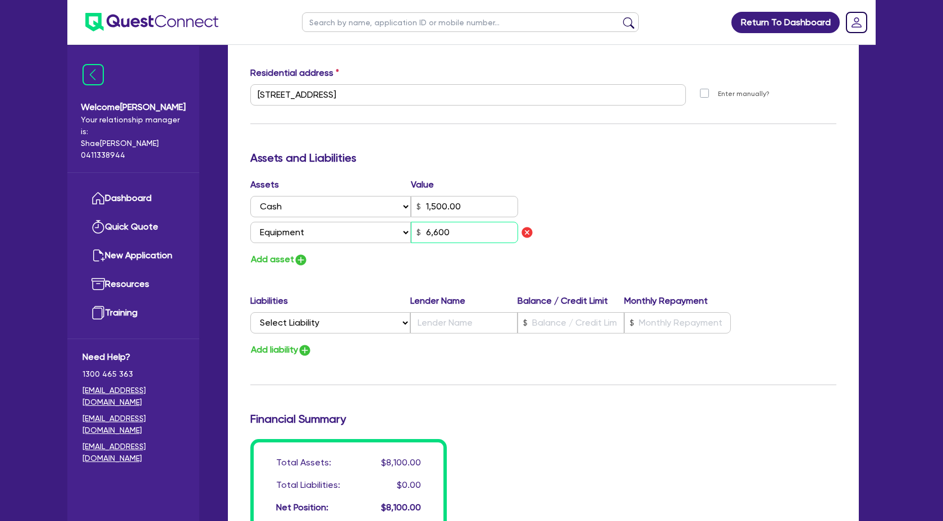
type input "1,500.00"
type input "6,600."
type input "0"
type input "0433 529 960"
type input "1,500.00"
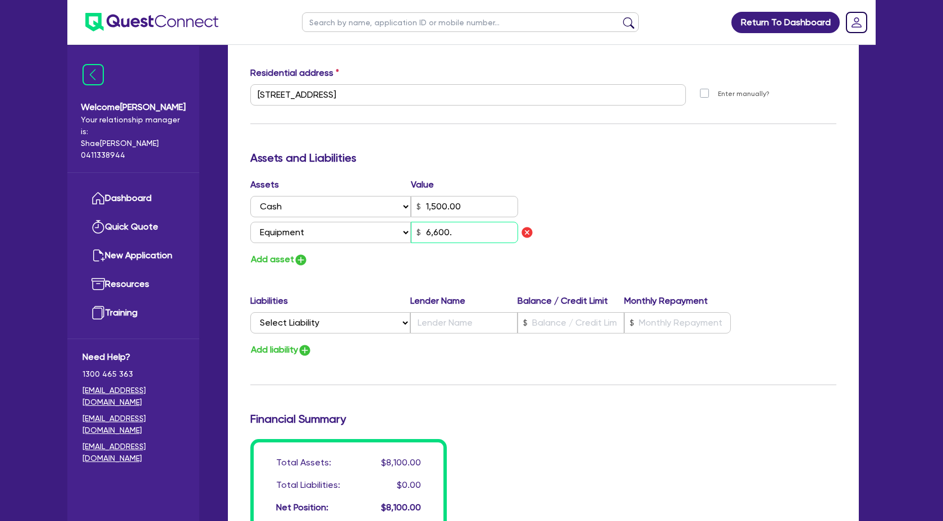
type input "6,600.0"
type input "0"
type input "0433 529 960"
type input "1,500.00"
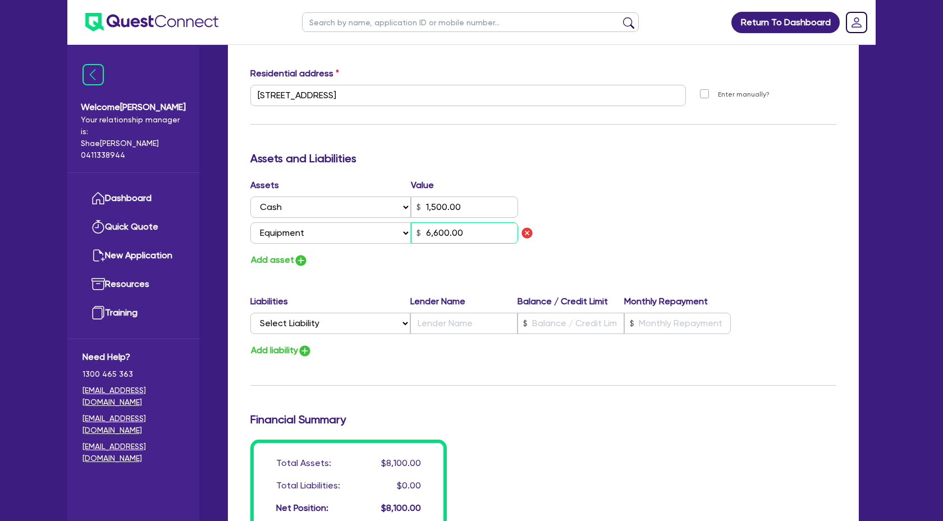
type input "6,600.00"
click at [656, 241] on div "Assets Value Select Asset Cash Property Investment property Vehicle Truck Trail…" at bounding box center [543, 222] width 603 height 89
click at [631, 391] on div "Update residential status for Director #1 Boarding is only acceptable when the …" at bounding box center [543, 104] width 586 height 856
click at [407, 319] on select "Select Liability Credit card Mortgage Investment property loan Vehicle loan Tru…" at bounding box center [330, 323] width 160 height 21
select select "OTHER"
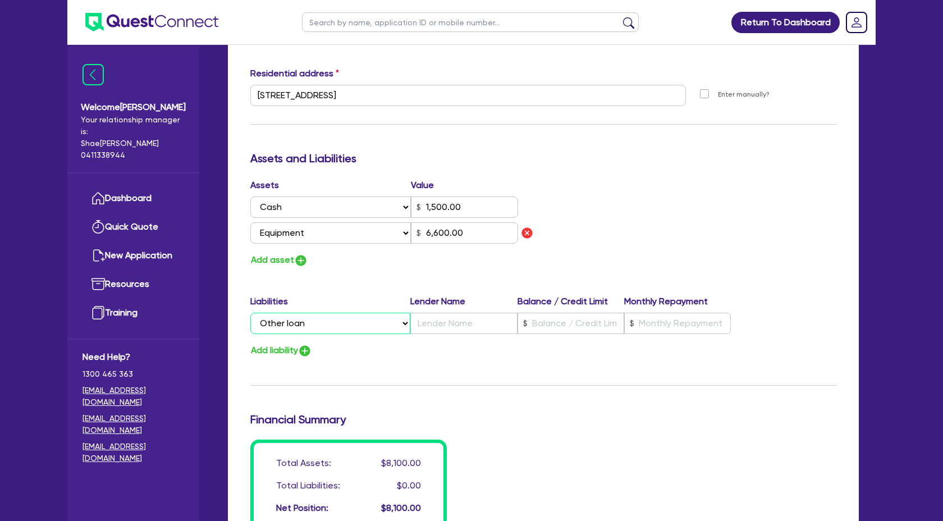
click at [250, 313] on select "Select Liability Credit card Mortgage Investment property loan Vehicle loan Tru…" at bounding box center [330, 323] width 160 height 21
type input "0"
type input "0433 529 960"
type input "1,500.00"
type input "6,600.00"
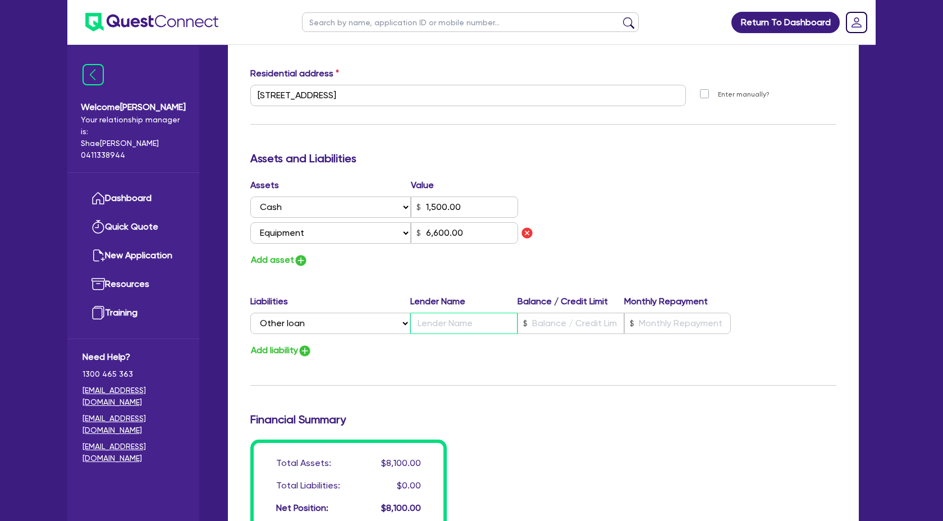
click at [450, 329] on input "text" at bounding box center [463, 323] width 107 height 21
type input "0"
type input "0433 529 960"
type input "1,500.00"
type input "T"
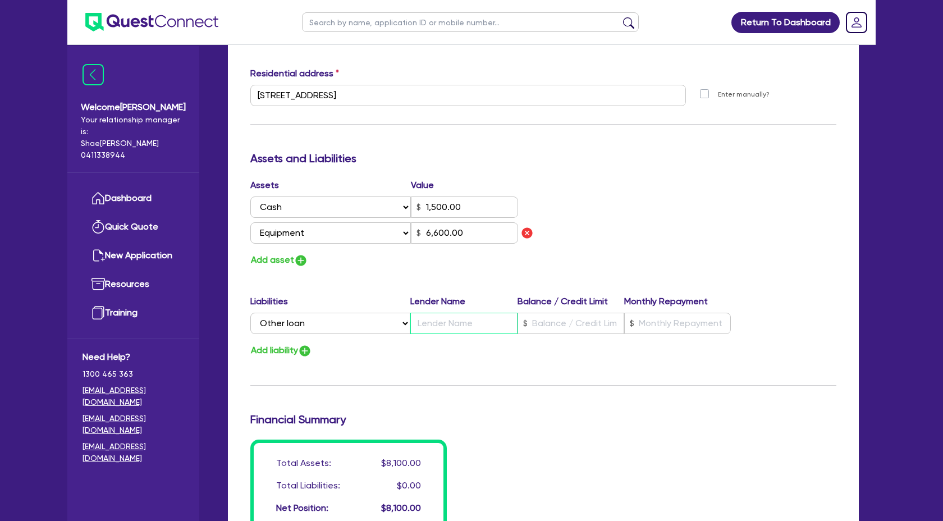
type input "6,600.00"
type input "0"
type input "0433 529 960"
type input "1,500.00"
type input "Th"
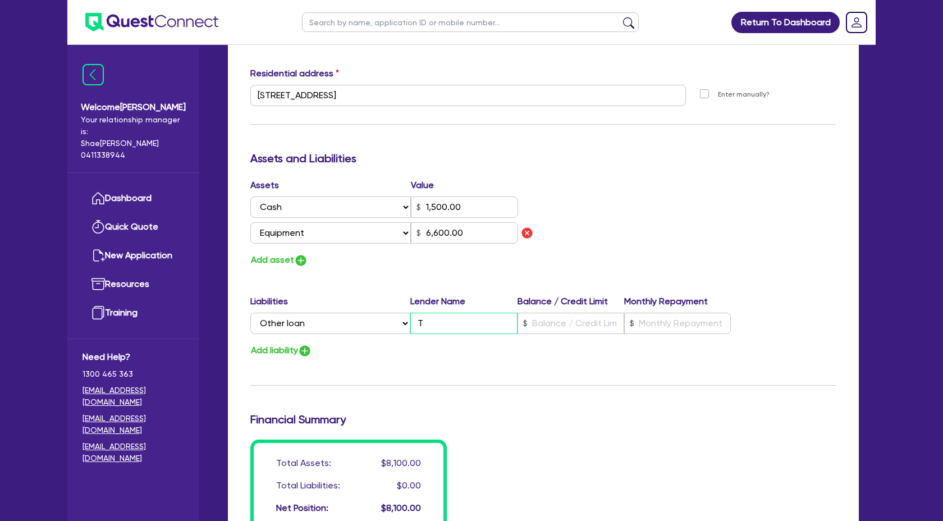
type input "6,600.00"
type input "0"
type input "0433 529 960"
type input "1,500.00"
type input "The"
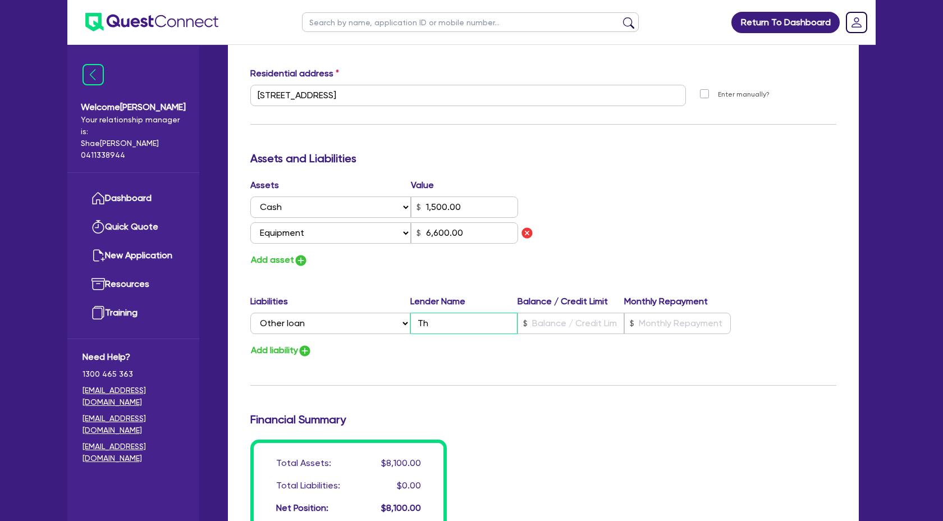
type input "6,600.00"
type input "0"
type input "0433 529 960"
type input "1,500.00"
type input "The"
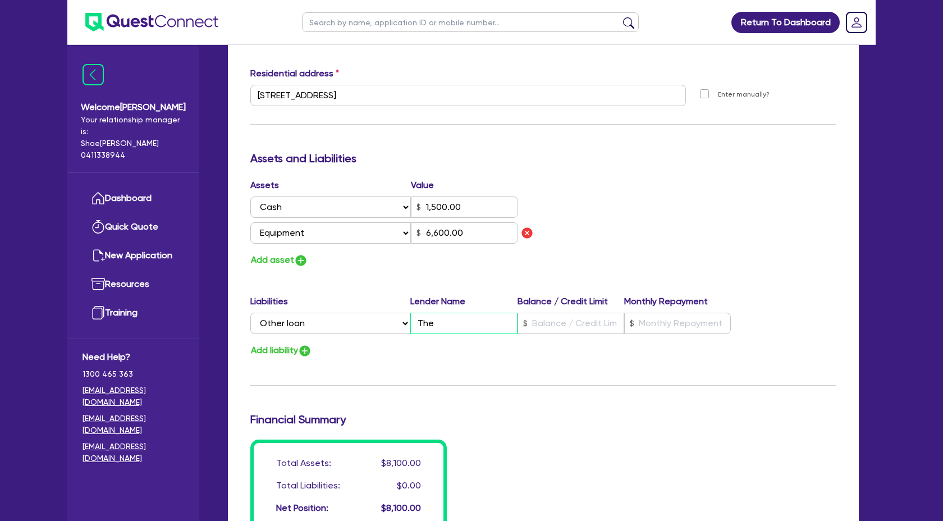
type input "6,600.00"
type input "0"
type input "0433 529 960"
type input "1,500.00"
type input "The G"
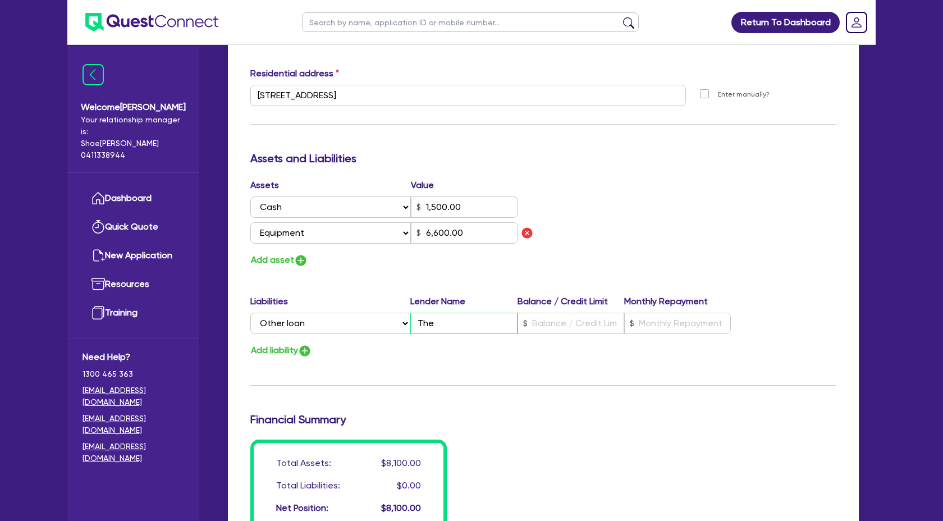
type input "6,600.00"
type input "0"
type input "0433 529 960"
type input "1,500.00"
type input "The Gl"
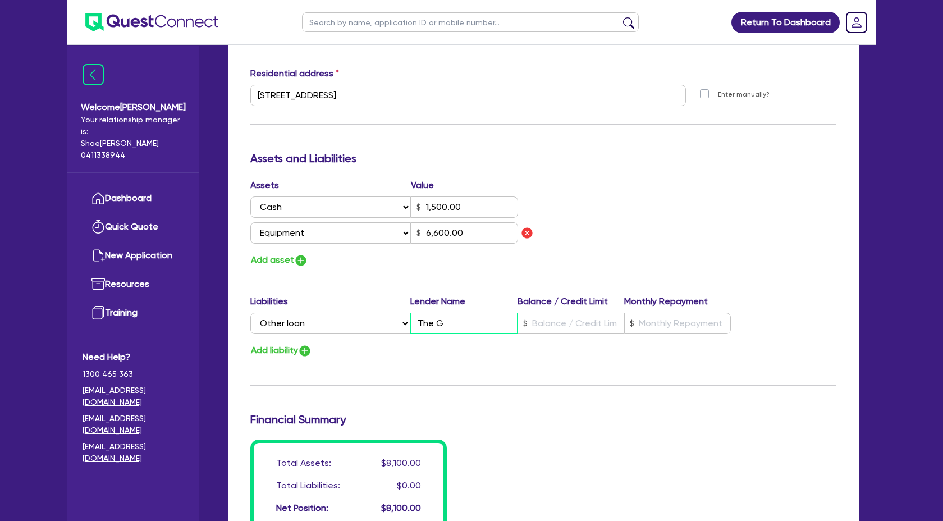
type input "6,600.00"
type input "0"
type input "0433 529 960"
type input "1,500.00"
type input "The Glo"
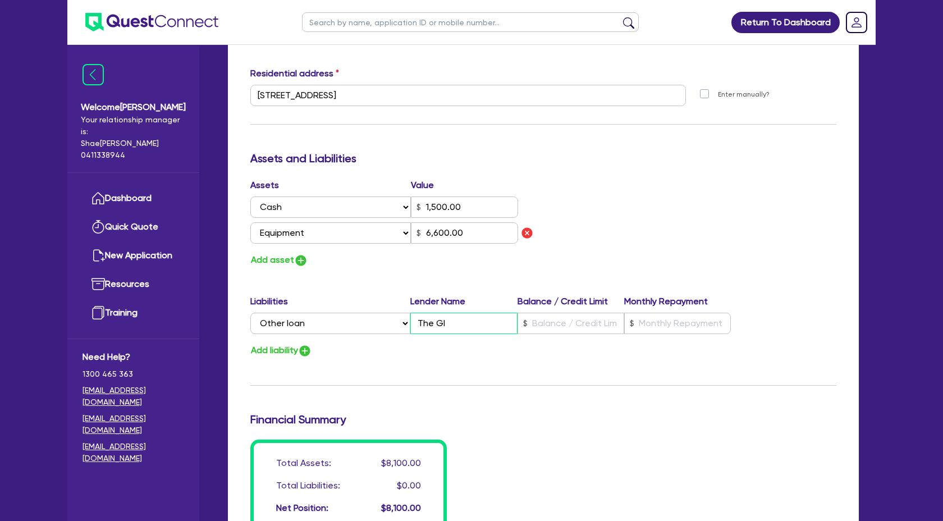
type input "6,600.00"
type input "0"
type input "0433 529 960"
type input "1,500.00"
type input "The Glob"
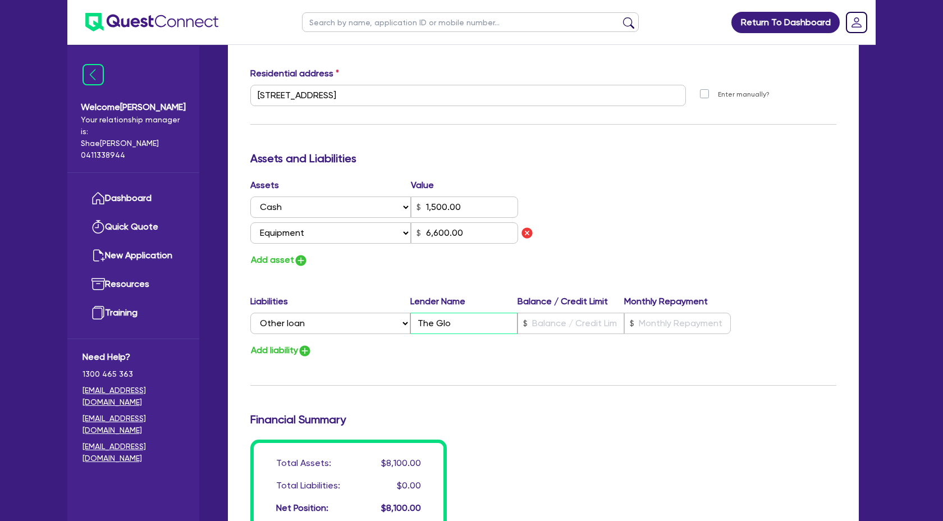
type input "6,600.00"
type input "0"
type input "0433 529 960"
type input "1,500.00"
type input "The Globa"
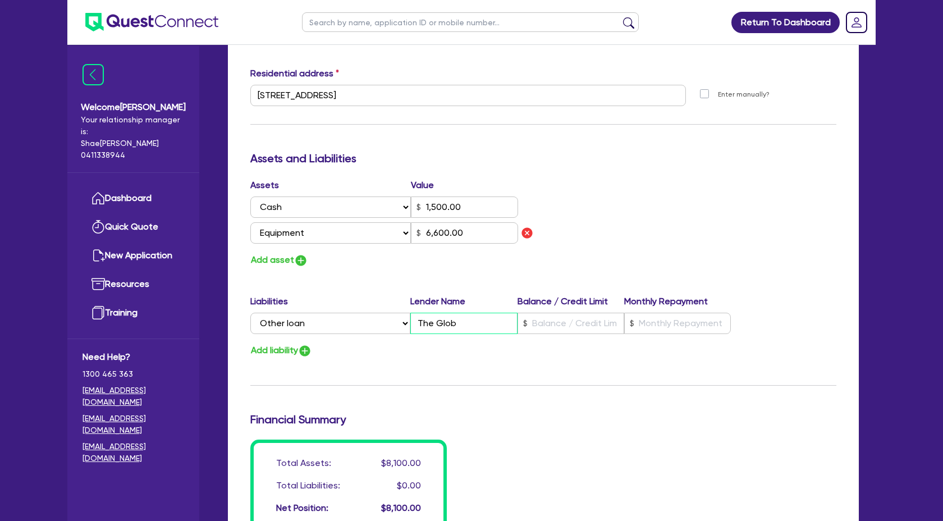
type input "6,600.00"
type input "0"
type input "0433 529 960"
type input "1,500.00"
type input "The Global"
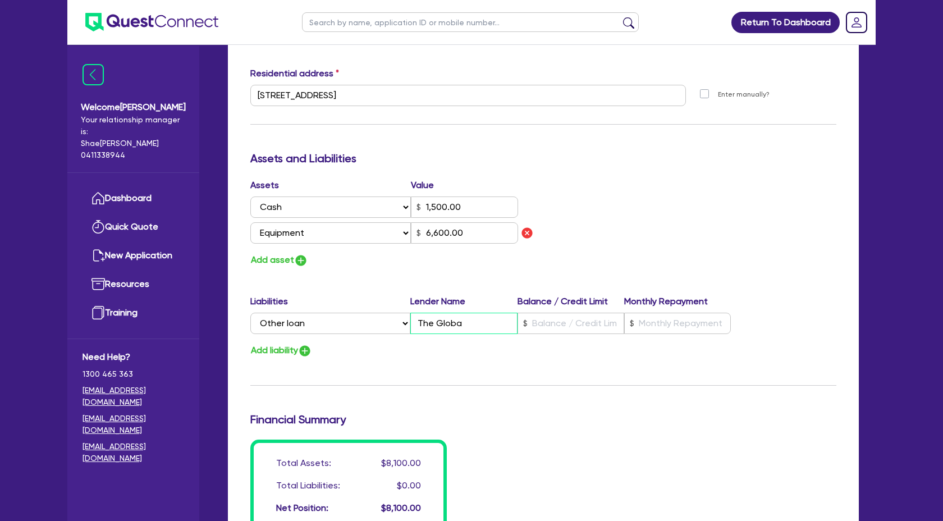
type input "6,600.00"
type input "0"
type input "0433 529 960"
type input "1,500.00"
type input "The Global"
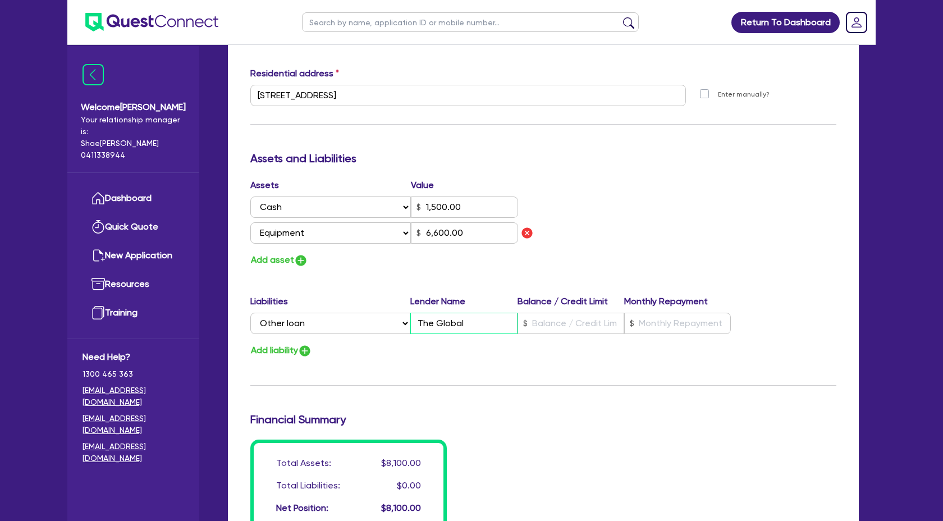
type input "6,600.00"
type input "0"
type input "0433 529 960"
type input "1,500.00"
type input "The Global B"
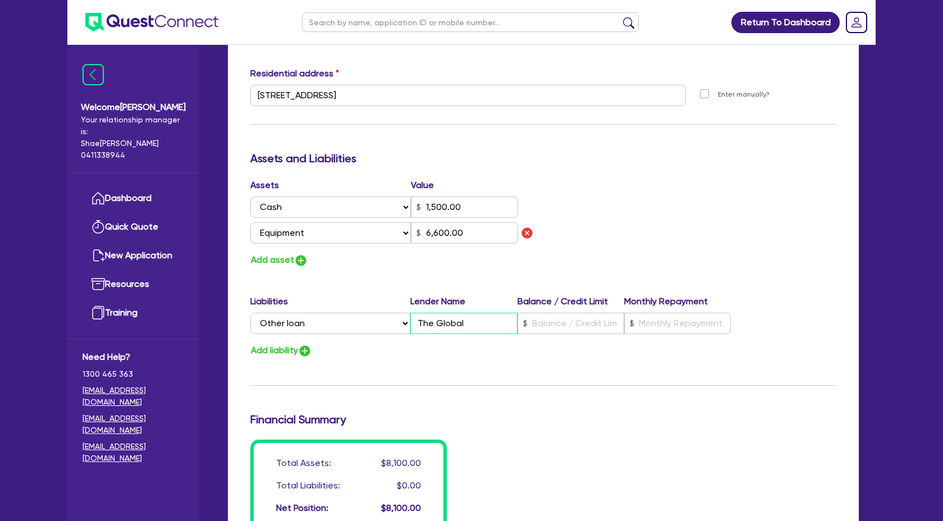
type input "6,600.00"
type input "0"
type input "0433 529 960"
type input "1,500.00"
type input "The Global Be"
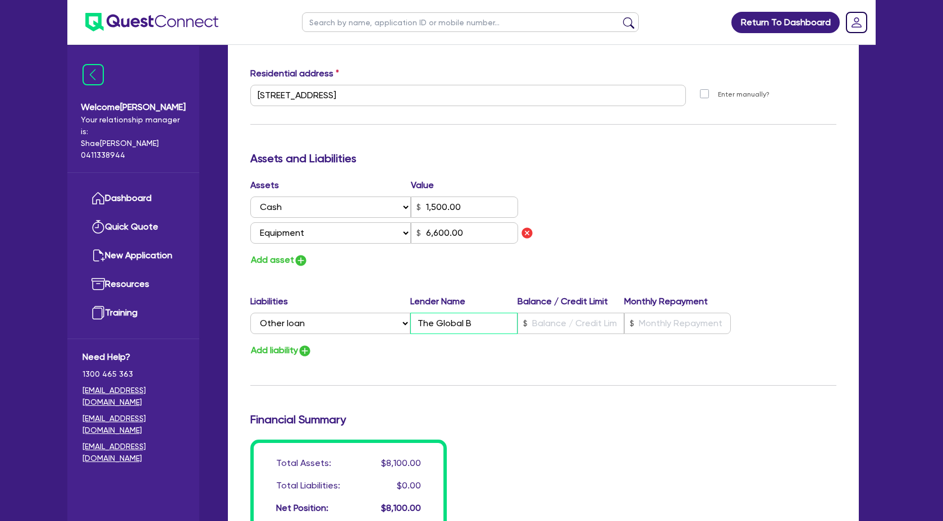
type input "6,600.00"
type input "0"
type input "0433 529 960"
type input "1,500.00"
type input "The Global Bea"
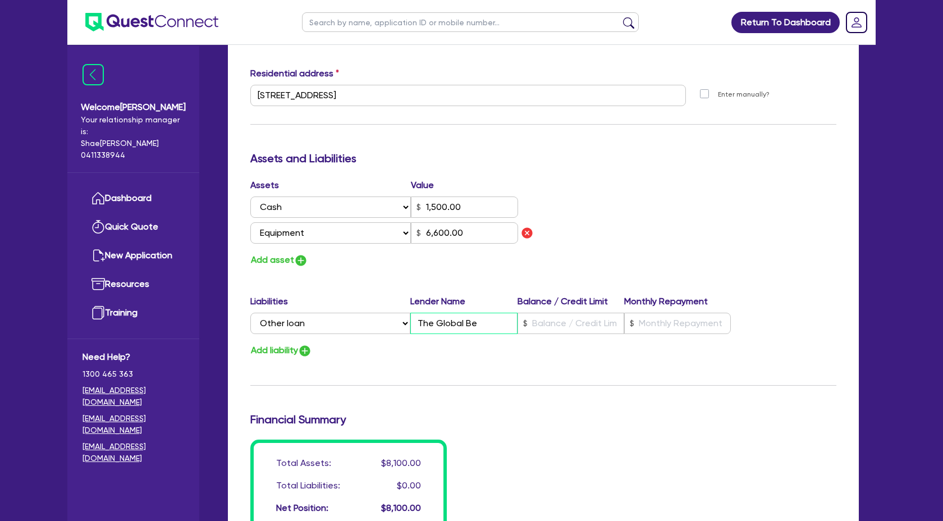
type input "6,600.00"
type input "0"
type input "0433 529 960"
type input "1,500.00"
type input "The Global Beau"
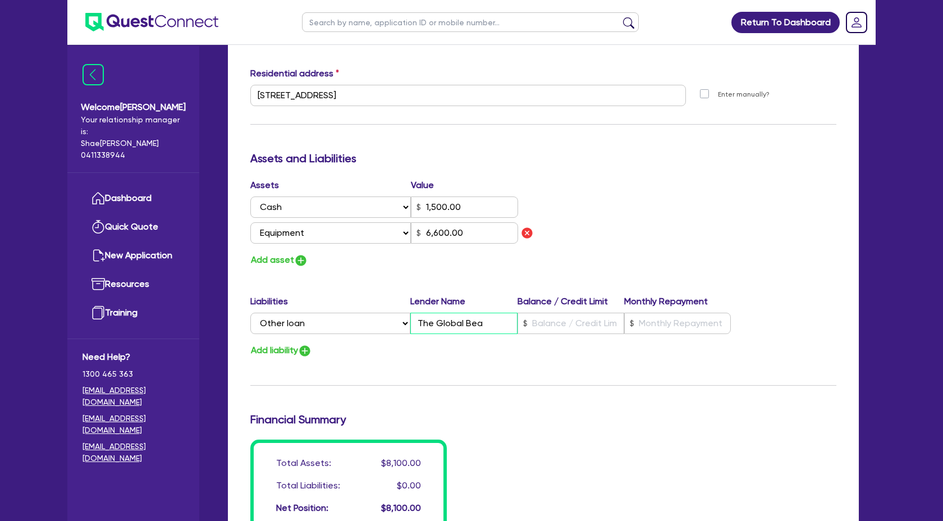
type input "6,600.00"
type input "0"
click at [539, 322] on input "text" at bounding box center [570, 323] width 107 height 21
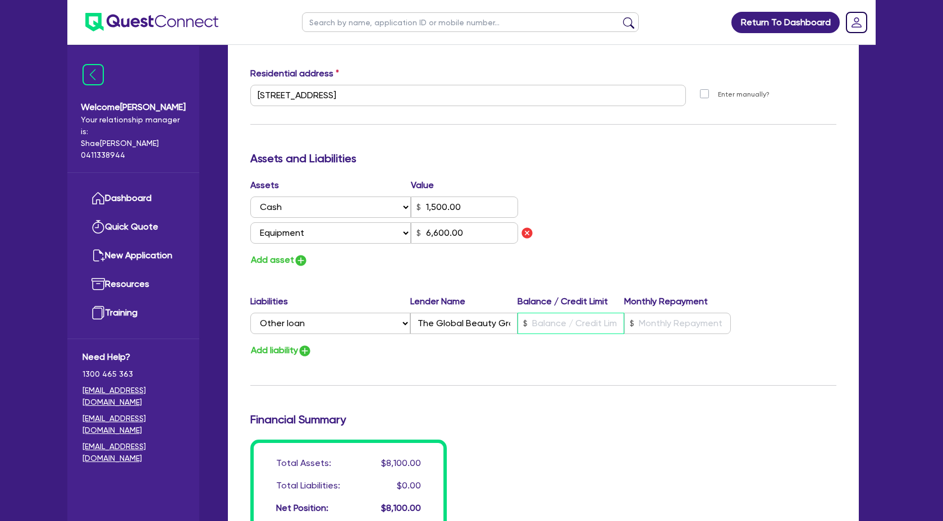
click at [547, 323] on input "text" at bounding box center [570, 323] width 107 height 21
click at [658, 329] on input "text" at bounding box center [677, 323] width 107 height 21
click at [673, 396] on div "Update residential status for Director #1 Boarding is only acceptable when the …" at bounding box center [543, 104] width 586 height 856
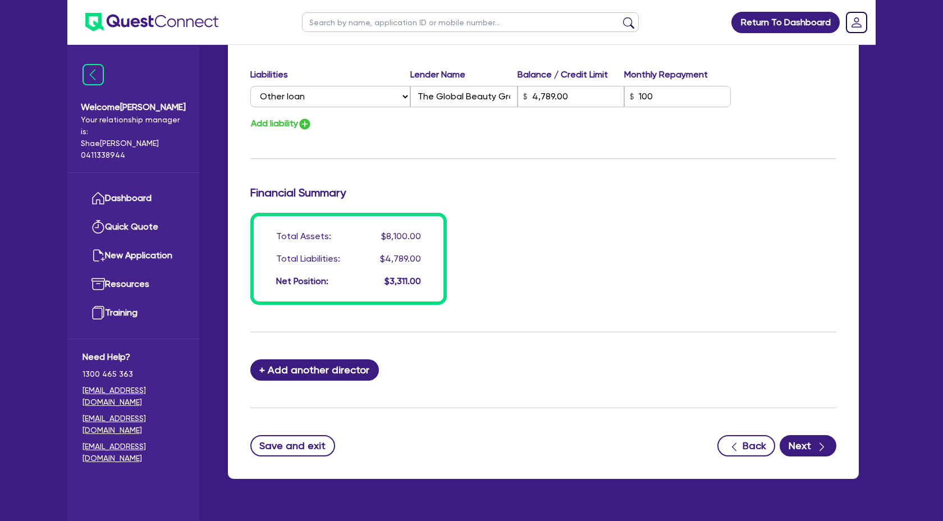
scroll to position [781, 0]
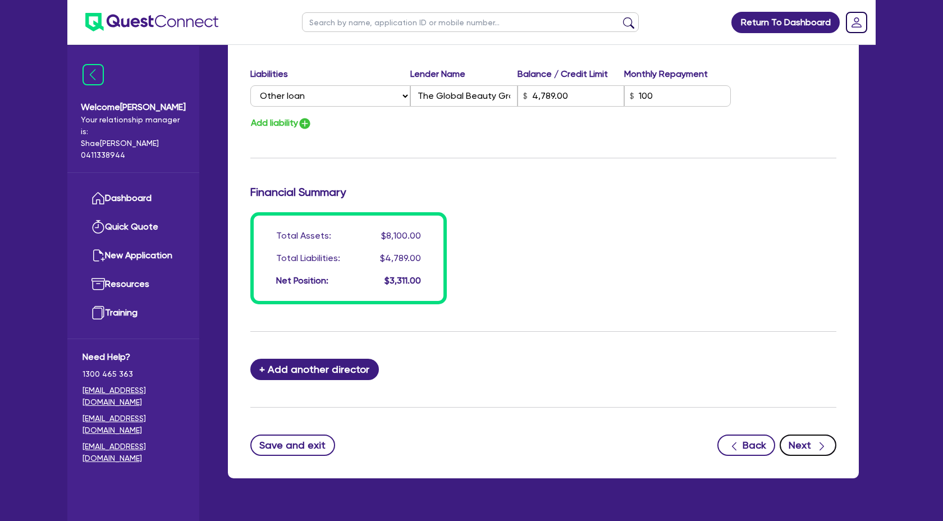
click at [821, 446] on icon "button" at bounding box center [821, 445] width 11 height 11
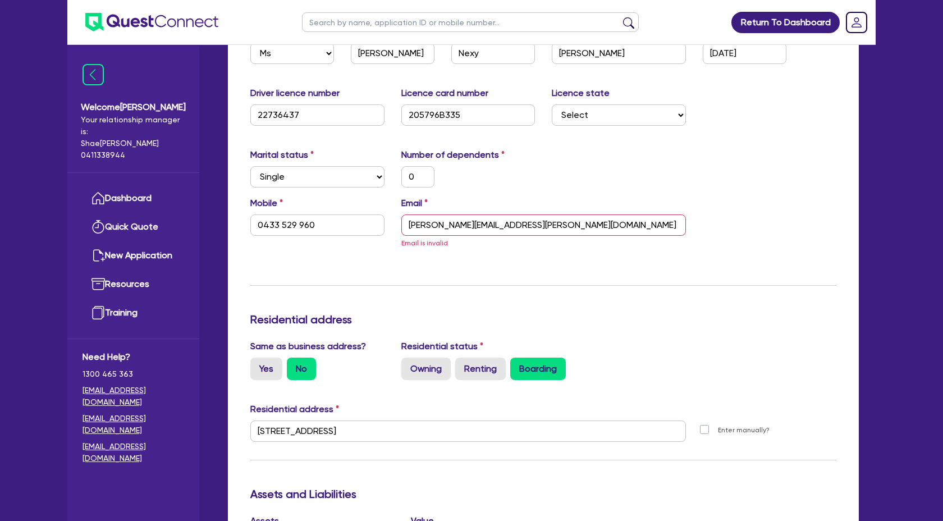
scroll to position [228, 0]
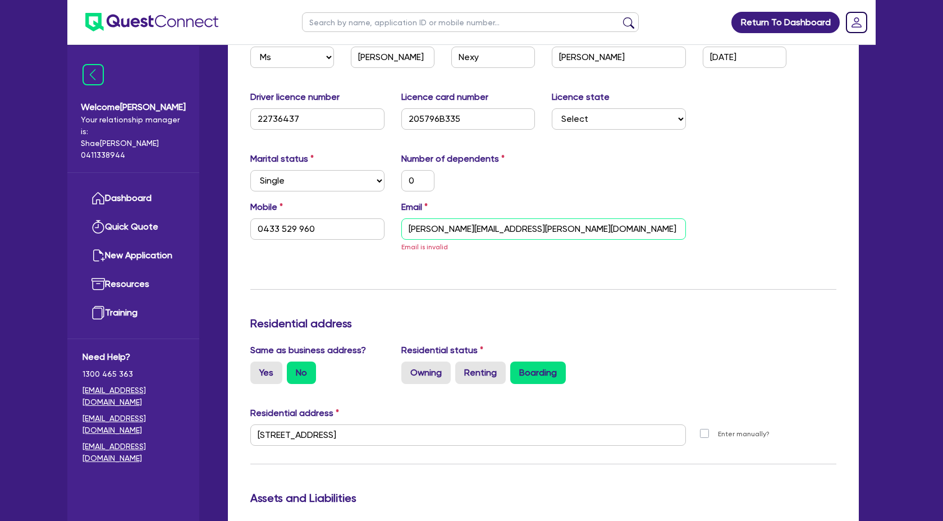
drag, startPoint x: 527, startPoint y: 227, endPoint x: 686, endPoint y: 227, distance: 158.8
click at [686, 227] on div "Email natasha.ferrer@hotmail.com <natasha.ferrer@hotmail.com> Email is invalid" at bounding box center [543, 226] width 301 height 53
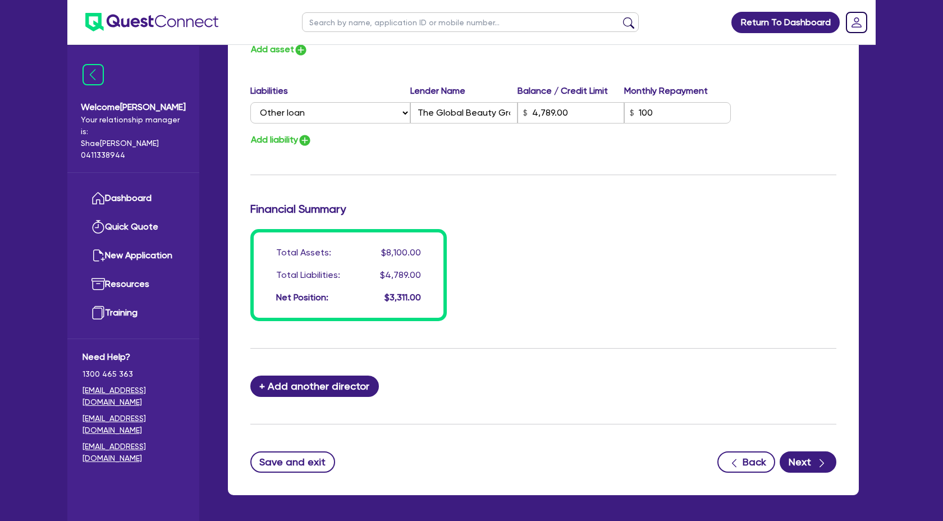
scroll to position [807, 0]
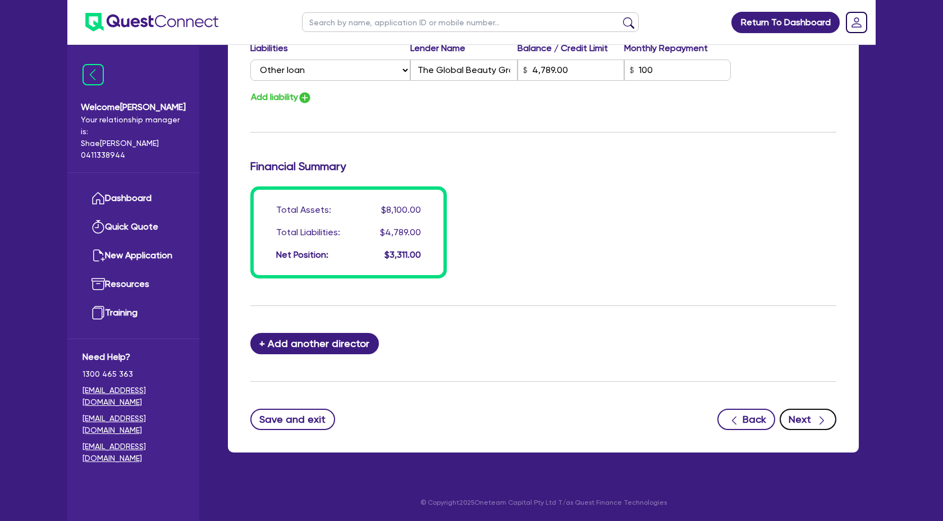
click at [820, 420] on icon "button" at bounding box center [821, 420] width 11 height 11
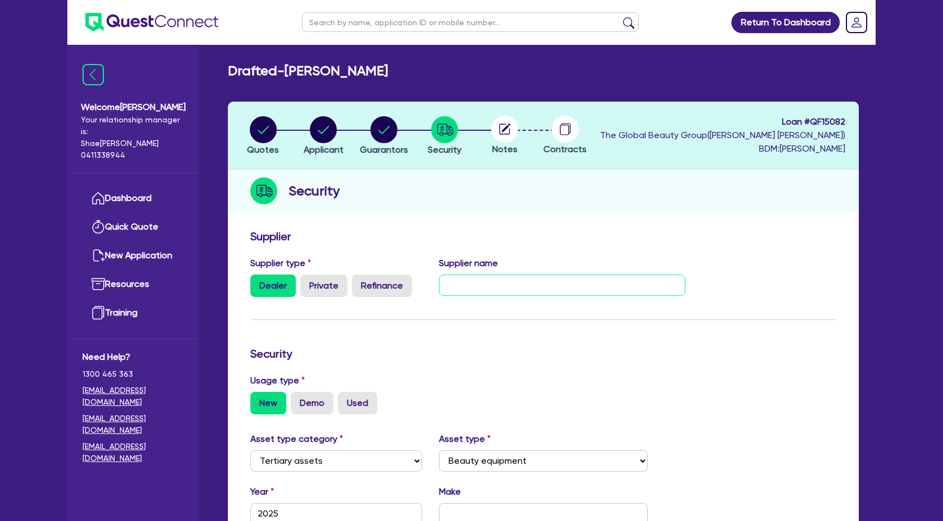
click at [471, 287] on input "text" at bounding box center [562, 284] width 247 height 21
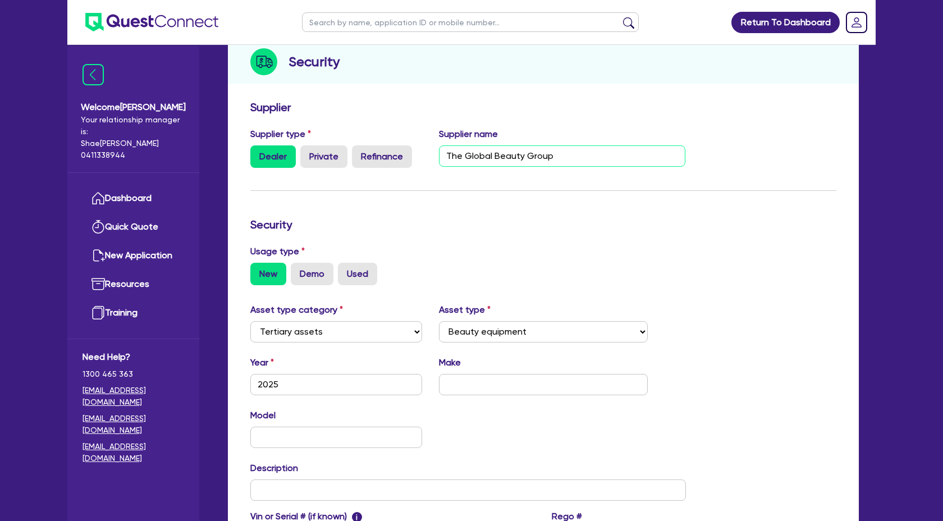
scroll to position [132, 0]
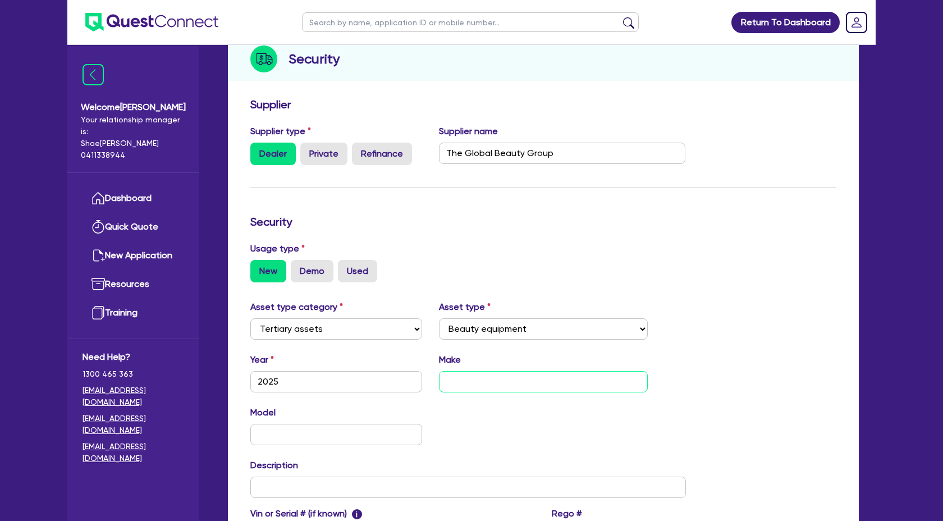
click at [467, 380] on input "text" at bounding box center [543, 381] width 209 height 21
drag, startPoint x: 562, startPoint y: 379, endPoint x: 350, endPoint y: 377, distance: 212.1
click at [350, 377] on div "Year 2025 Make MediLUX LED" at bounding box center [468, 377] width 452 height 48
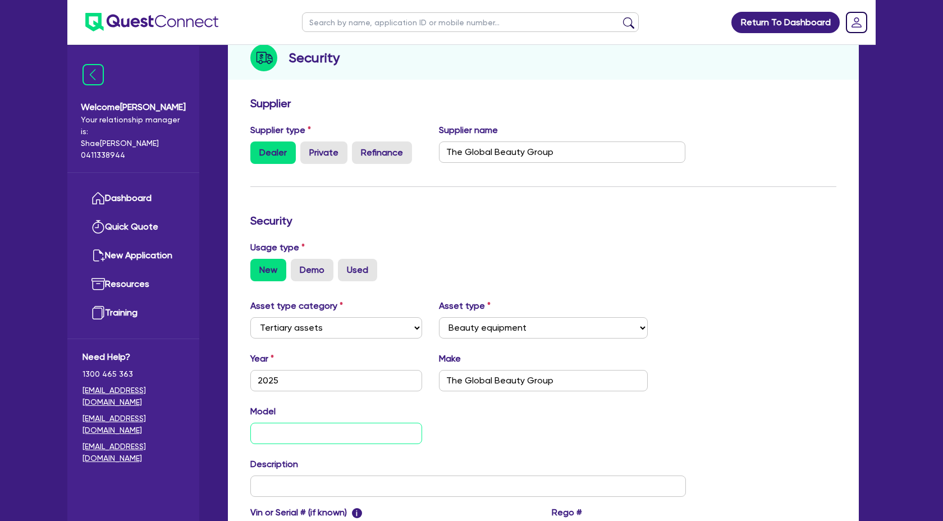
click at [267, 438] on input "text" at bounding box center [336, 433] width 172 height 21
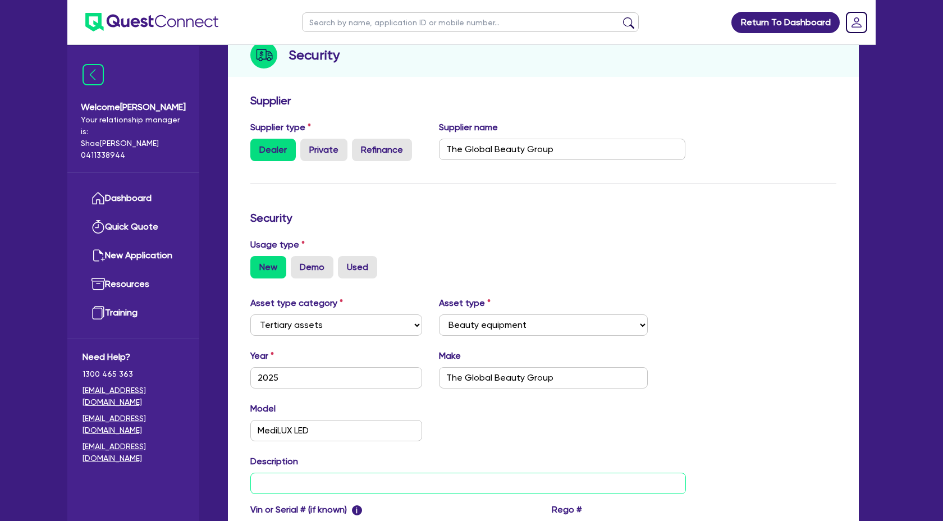
click at [310, 485] on input "text" at bounding box center [467, 482] width 435 height 21
paste input "Commercial LED Equipment"
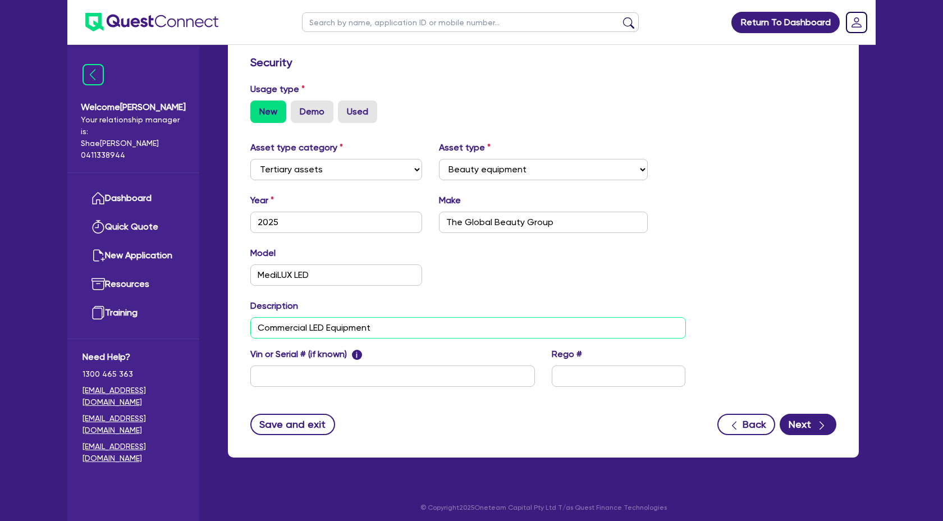
scroll to position [296, 0]
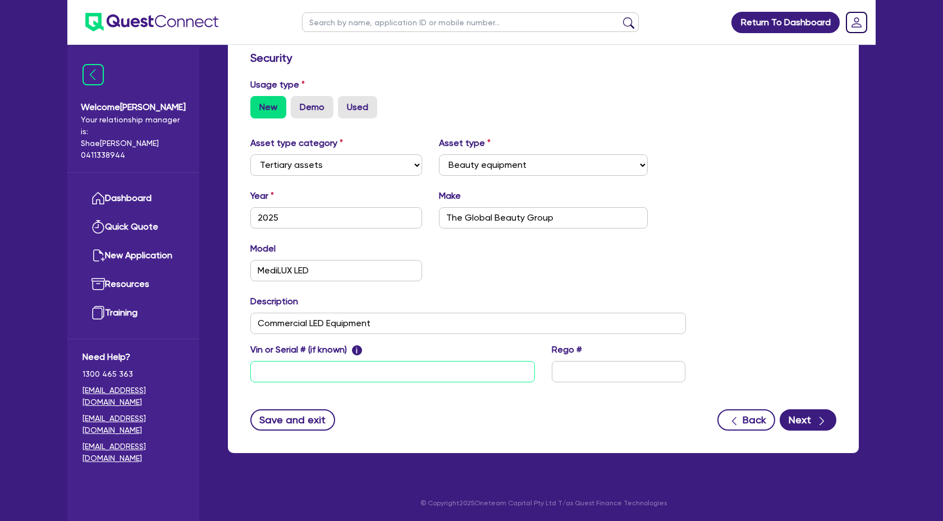
click at [327, 364] on input "text" at bounding box center [392, 371] width 284 height 21
paste input "S/N: B07M08P2002 MY:04/25"
click at [798, 414] on button "Next" at bounding box center [807, 419] width 57 height 21
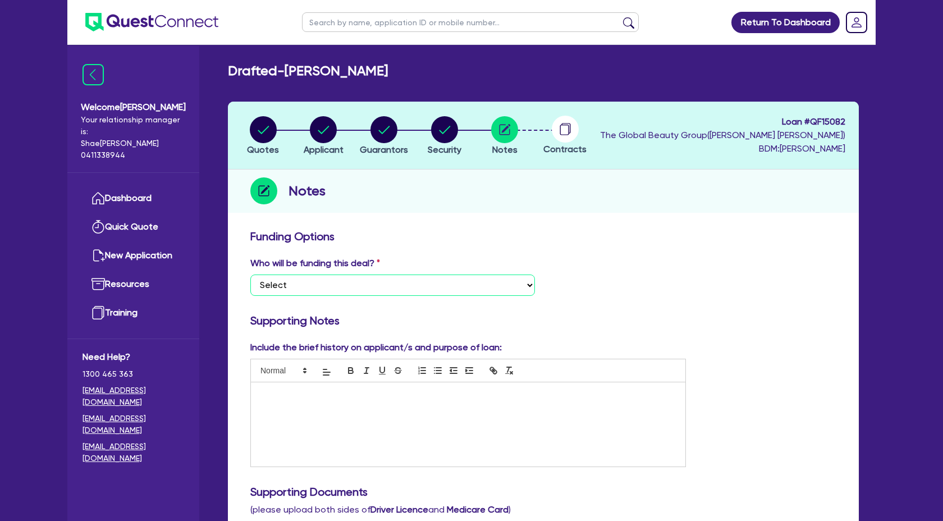
click at [351, 281] on select "Select I want Quest to fund 100% I will fund 100% I will co-fund with Quest Oth…" at bounding box center [392, 284] width 284 height 21
click at [250, 274] on select "Select I want Quest to fund 100% I will fund 100% I will co-fund with Quest Oth…" at bounding box center [392, 284] width 284 height 21
click at [306, 397] on p at bounding box center [467, 394] width 417 height 10
click at [331, 440] on div at bounding box center [468, 424] width 434 height 84
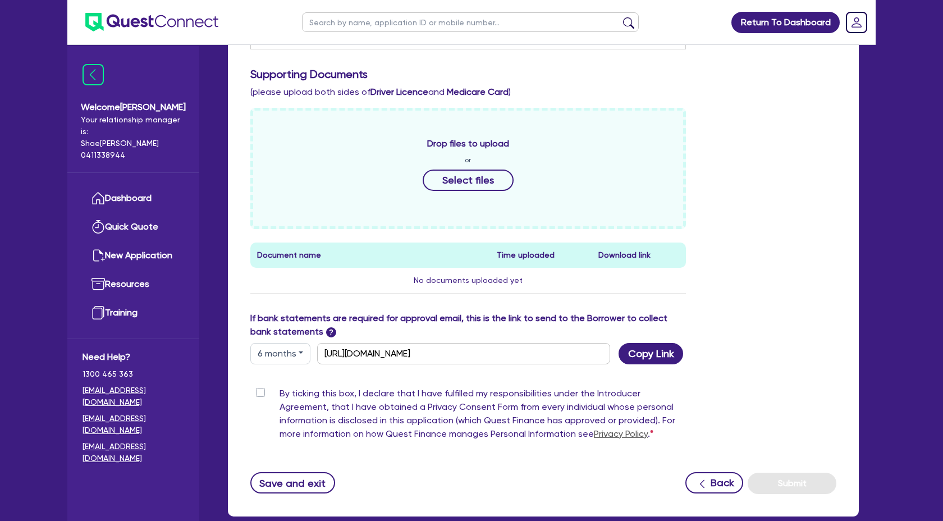
scroll to position [421, 0]
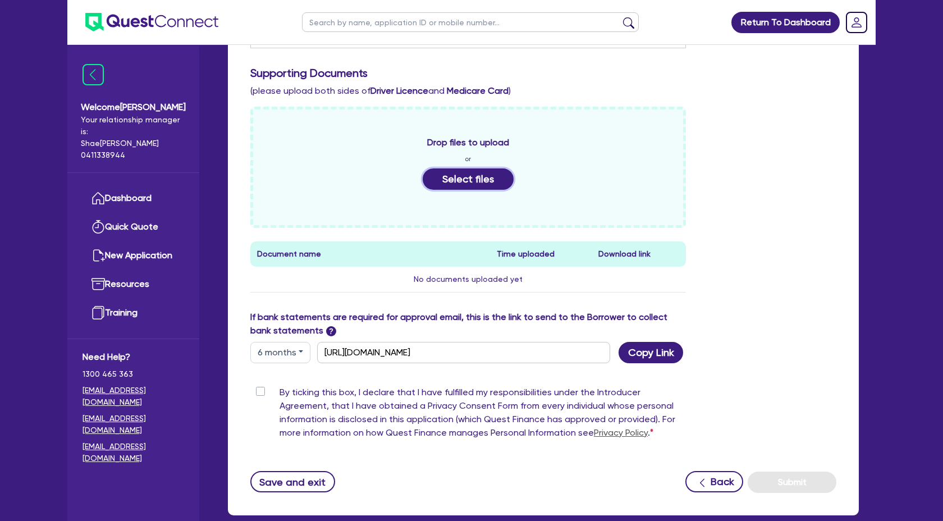
click at [453, 182] on button "Select files" at bounding box center [468, 178] width 91 height 21
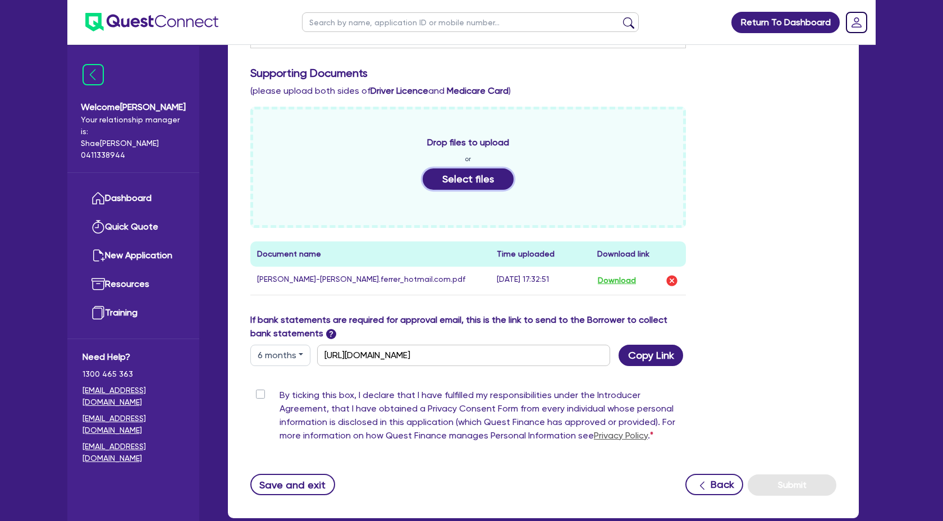
click at [472, 185] on button "Select files" at bounding box center [468, 178] width 91 height 21
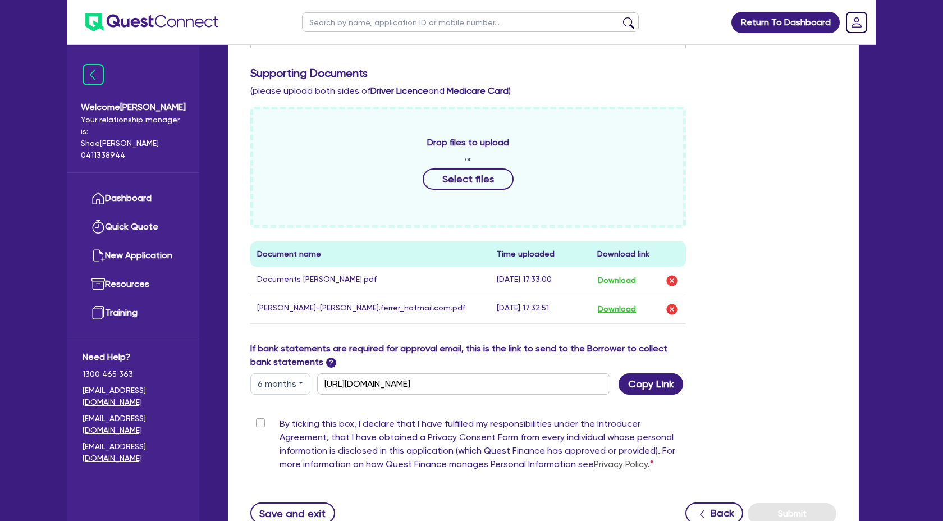
click at [279, 434] on label "By ticking this box, I declare that I have fulfilled my responsibilities under …" at bounding box center [482, 446] width 406 height 58
click at [259, 428] on input "By ticking this box, I declare that I have fulfilled my responsibilities under …" at bounding box center [254, 422] width 9 height 11
click at [437, 175] on button "Select files" at bounding box center [468, 178] width 91 height 21
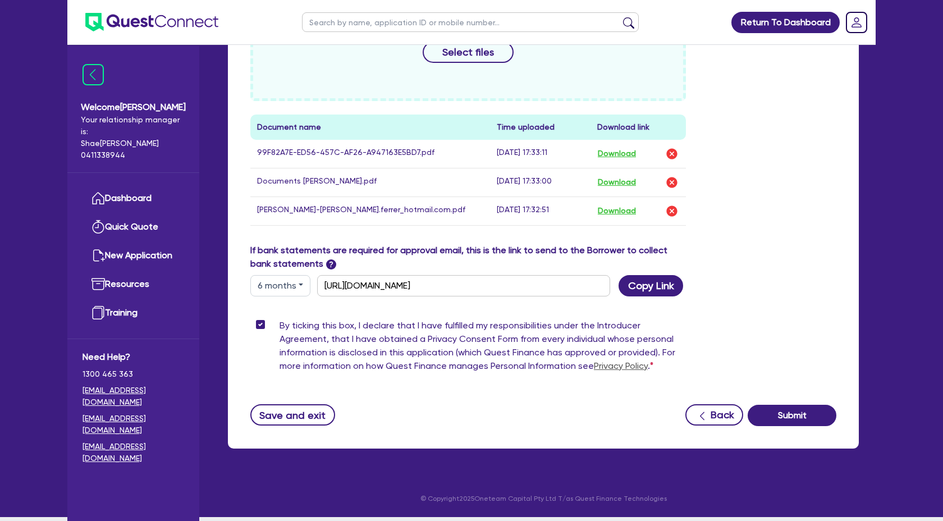
scroll to position [552, 0]
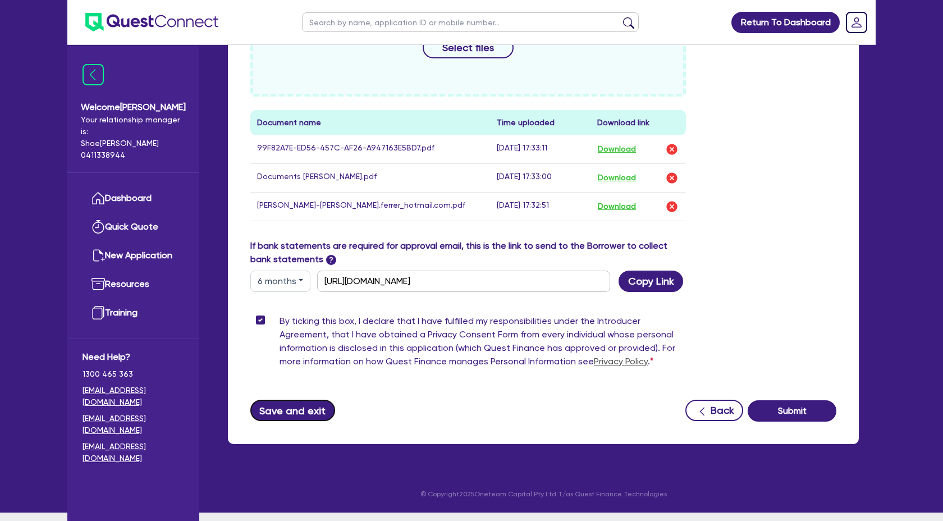
click at [292, 416] on button "Save and exit" at bounding box center [292, 410] width 85 height 21
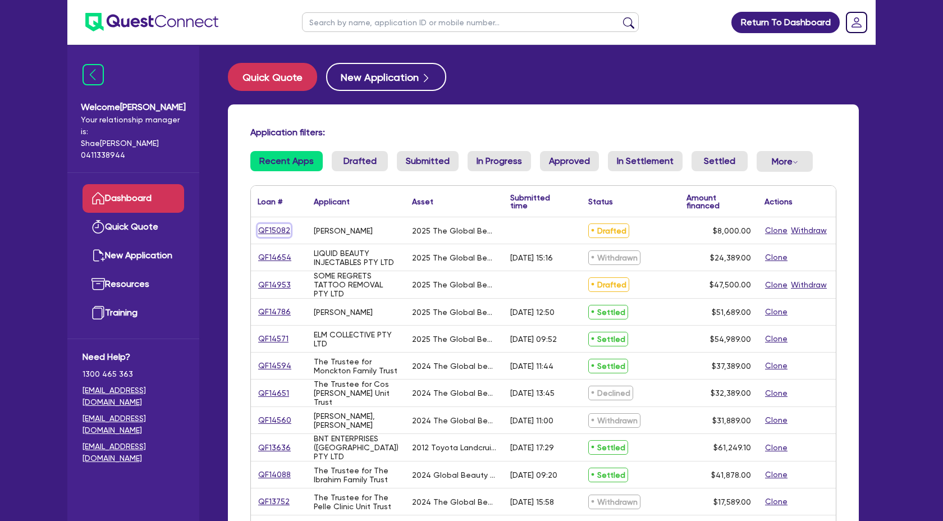
click at [280, 228] on link "QF15082" at bounding box center [274, 230] width 33 height 13
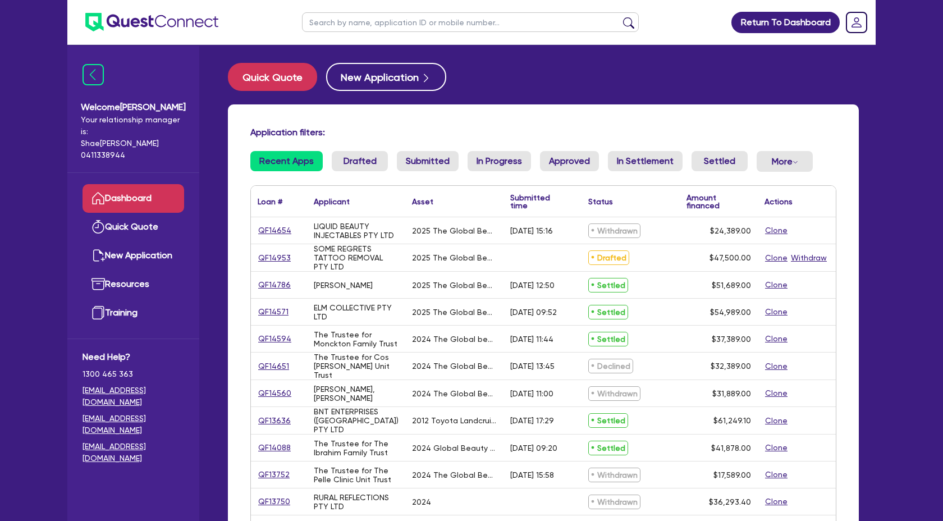
scroll to position [1009, 0]
click at [269, 313] on link "QF14571" at bounding box center [273, 311] width 31 height 13
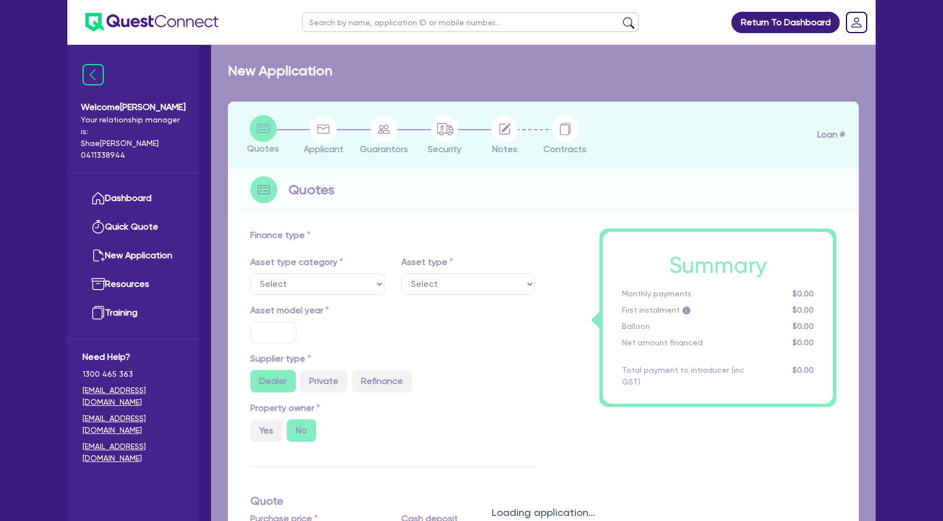
select select "SECONDARY_ASSETS"
type input "2025"
type input "54,989"
type input "4"
type input "2,199.56"
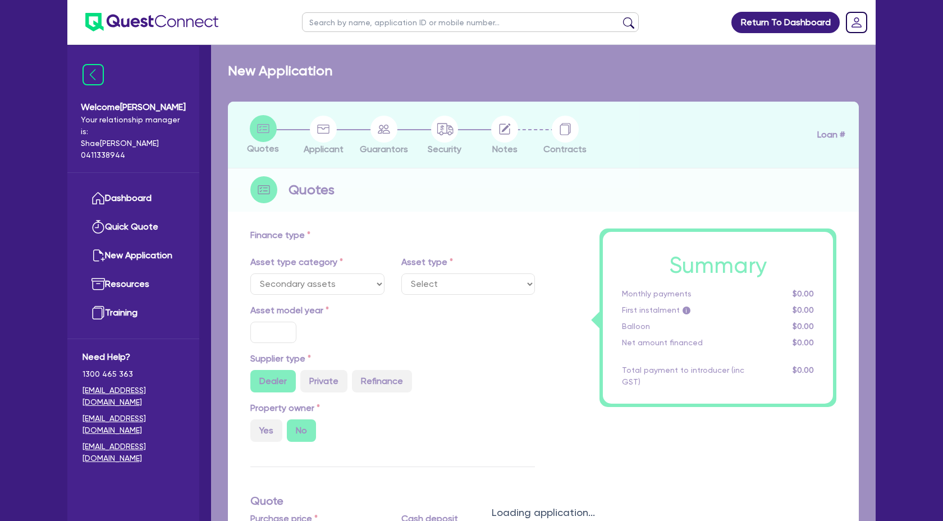
type input "17.95"
select select "MEDICAL_DENTAL_LABORATORY_EQUIPMENT"
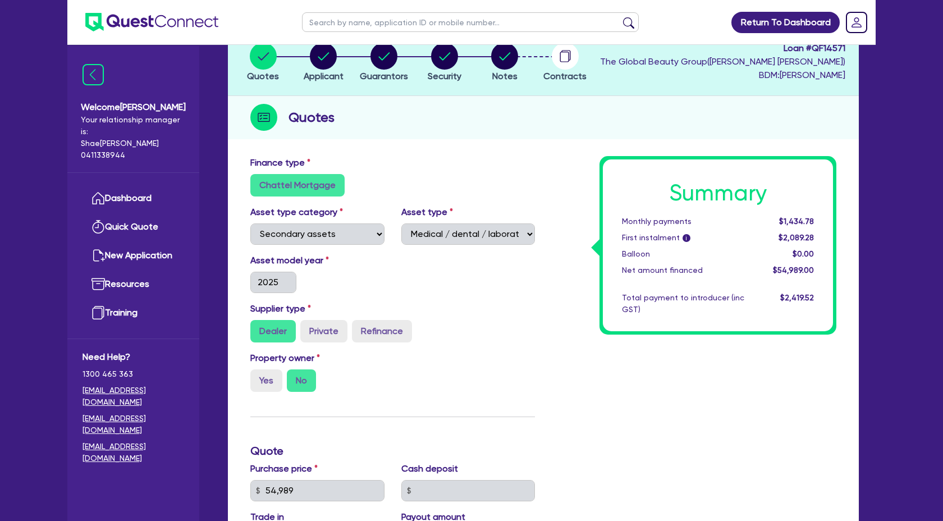
scroll to position [73, 0]
